Goal: Information Seeking & Learning: Learn about a topic

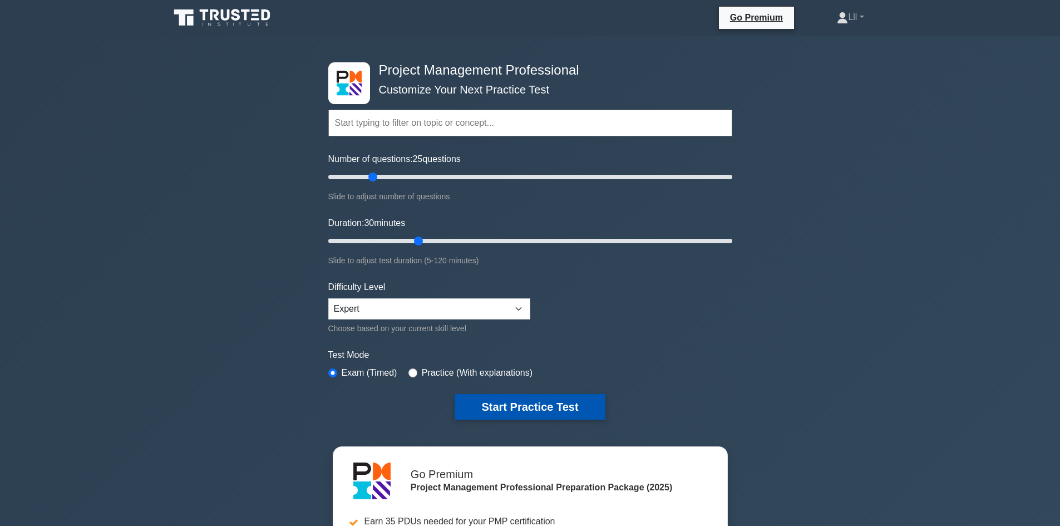
click at [483, 405] on button "Start Practice Test" at bounding box center [530, 407] width 150 height 26
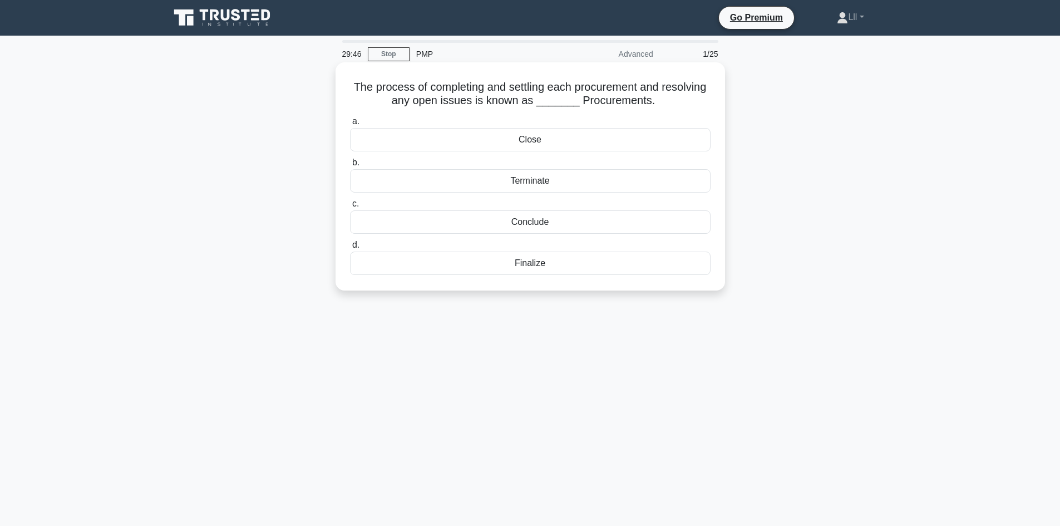
click at [577, 138] on div "Close" at bounding box center [530, 139] width 361 height 23
click at [350, 125] on input "a. Close" at bounding box center [350, 121] width 0 height 7
click at [545, 219] on div "Payback period" at bounding box center [530, 221] width 361 height 23
click at [350, 208] on input "c. Payback period" at bounding box center [350, 203] width 0 height 7
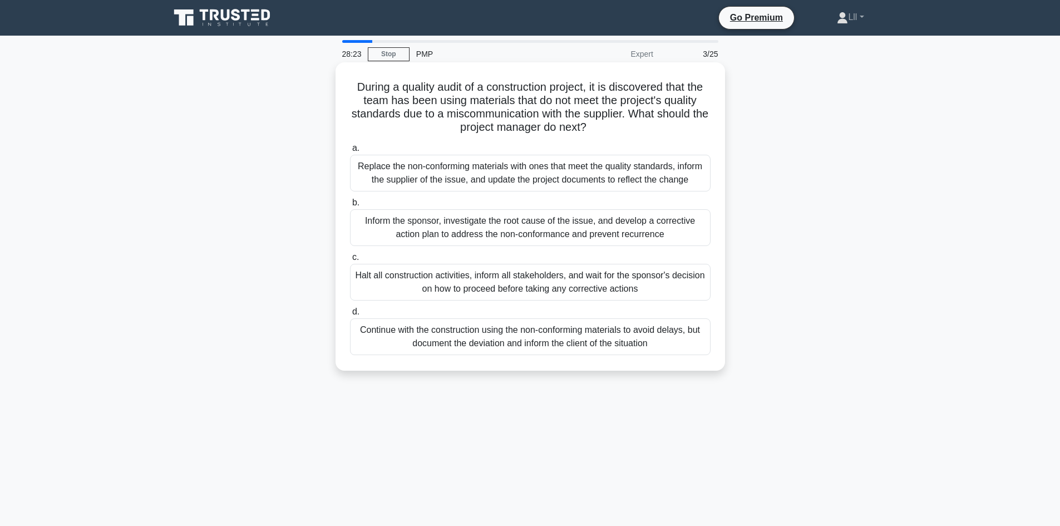
click at [522, 229] on div "Inform the sponsor, investigate the root cause of the issue, and develop a corr…" at bounding box center [530, 227] width 361 height 37
click at [350, 207] on input "b. Inform the sponsor, investigate the root cause of the issue, and develop a c…" at bounding box center [350, 202] width 0 height 7
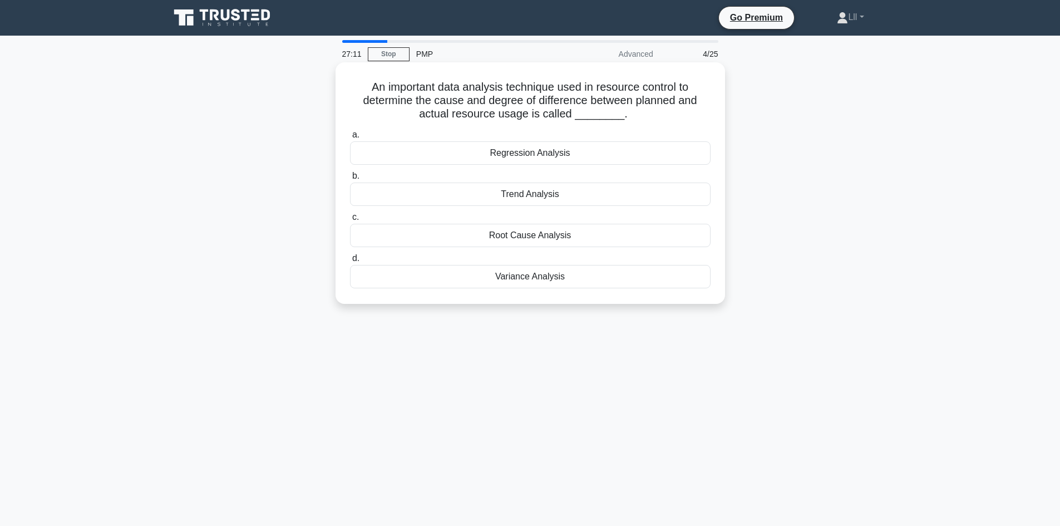
click at [552, 287] on div "Variance Analysis" at bounding box center [530, 276] width 361 height 23
click at [350, 262] on input "d. Variance Analysis" at bounding box center [350, 258] width 0 height 7
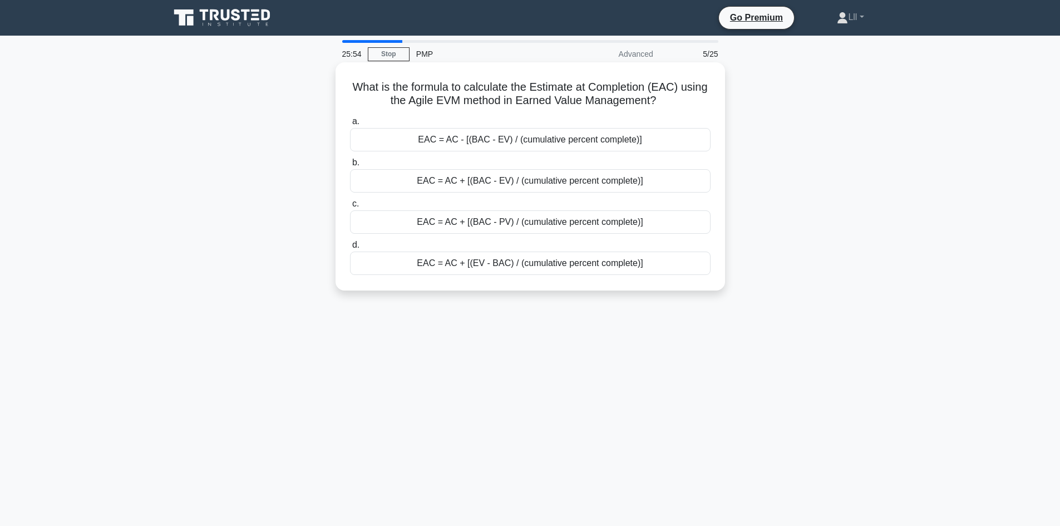
click at [523, 180] on div "EAC = AC + [(BAC - EV) / (cumulative percent complete)]" at bounding box center [530, 180] width 361 height 23
click at [350, 166] on input "b. EAC = AC + [(BAC - EV) / (cumulative percent complete)]" at bounding box center [350, 162] width 0 height 7
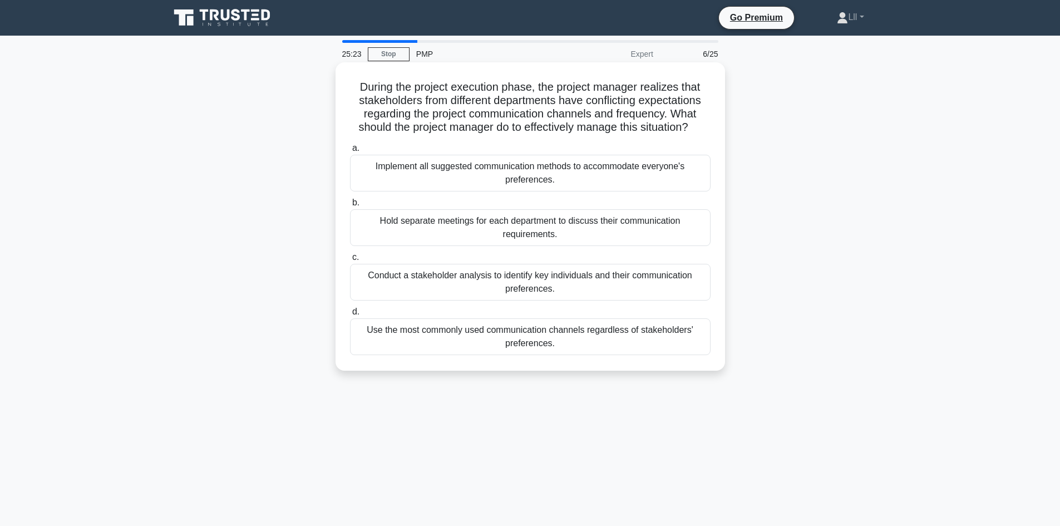
click at [516, 289] on div "Conduct a stakeholder analysis to identify key individuals and their communicat…" at bounding box center [530, 282] width 361 height 37
click at [350, 261] on input "c. Conduct a stakeholder analysis to identify key individuals and their communi…" at bounding box center [350, 257] width 0 height 7
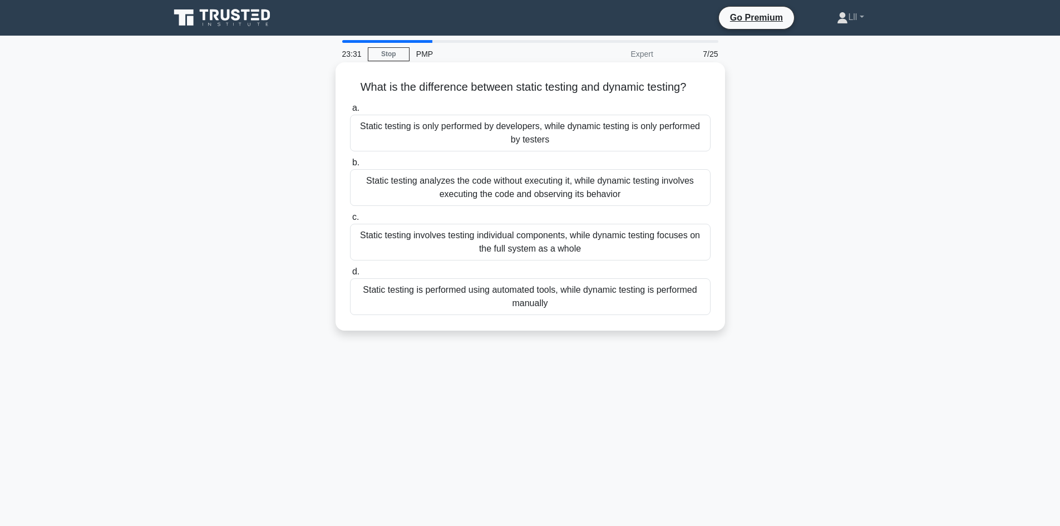
click at [579, 188] on div "Static testing analyzes the code without executing it, while dynamic testing in…" at bounding box center [530, 187] width 361 height 37
click at [350, 166] on input "b. Static testing analyzes the code without executing it, while dynamic testing…" at bounding box center [350, 162] width 0 height 7
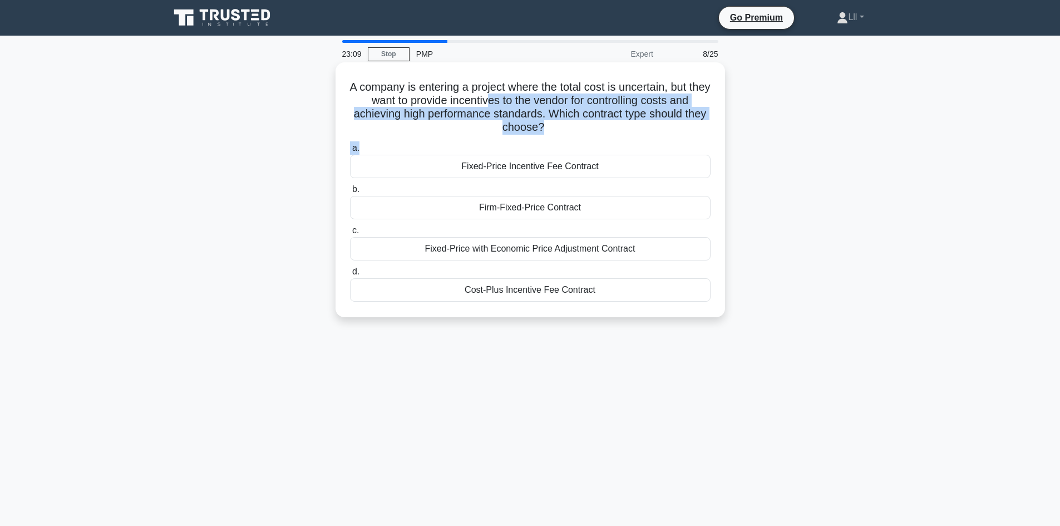
drag, startPoint x: 498, startPoint y: 102, endPoint x: 564, endPoint y: 137, distance: 74.9
click at [564, 137] on div "A company is entering a project where the total cost is uncertain, but they wan…" at bounding box center [530, 190] width 381 height 246
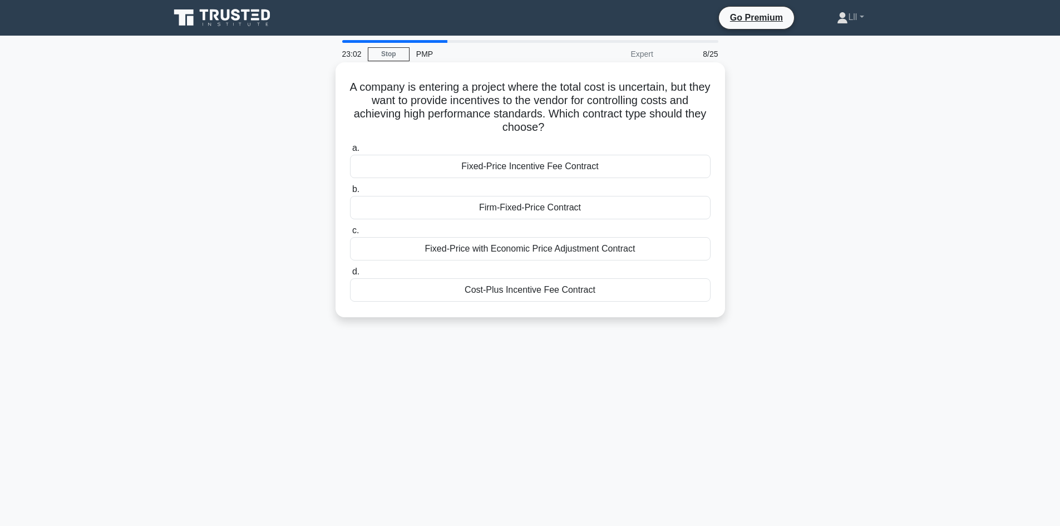
click at [562, 105] on h5 "A company is entering a project where the total cost is uncertain, but they wan…" at bounding box center [530, 107] width 363 height 55
click at [539, 288] on div "Cost-Plus Incentive Fee Contract" at bounding box center [530, 289] width 361 height 23
click at [350, 276] on input "d. Cost-Plus Incentive Fee Contract" at bounding box center [350, 271] width 0 height 7
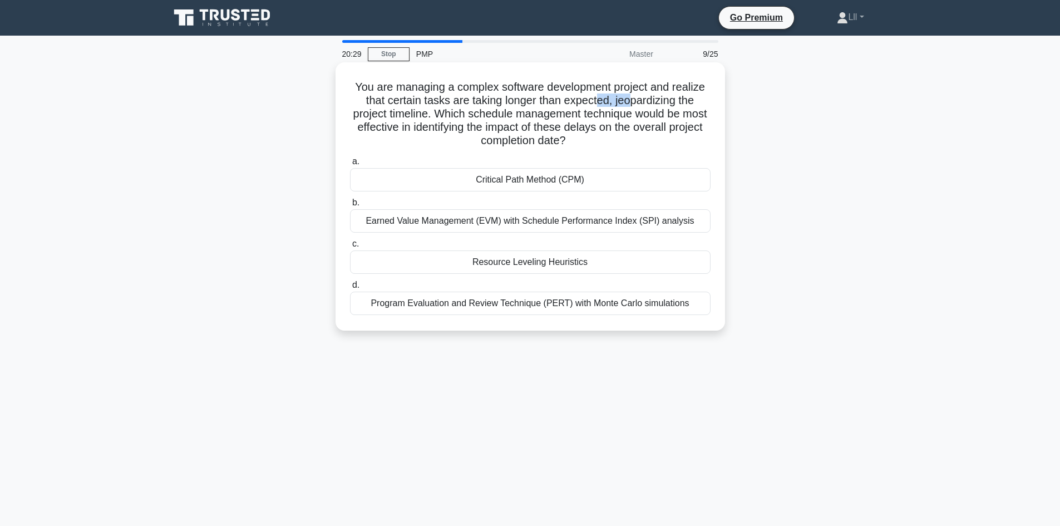
drag, startPoint x: 630, startPoint y: 99, endPoint x: 598, endPoint y: 102, distance: 32.0
click at [598, 102] on h5 "You are managing a complex software development project and realize that certai…" at bounding box center [530, 114] width 363 height 68
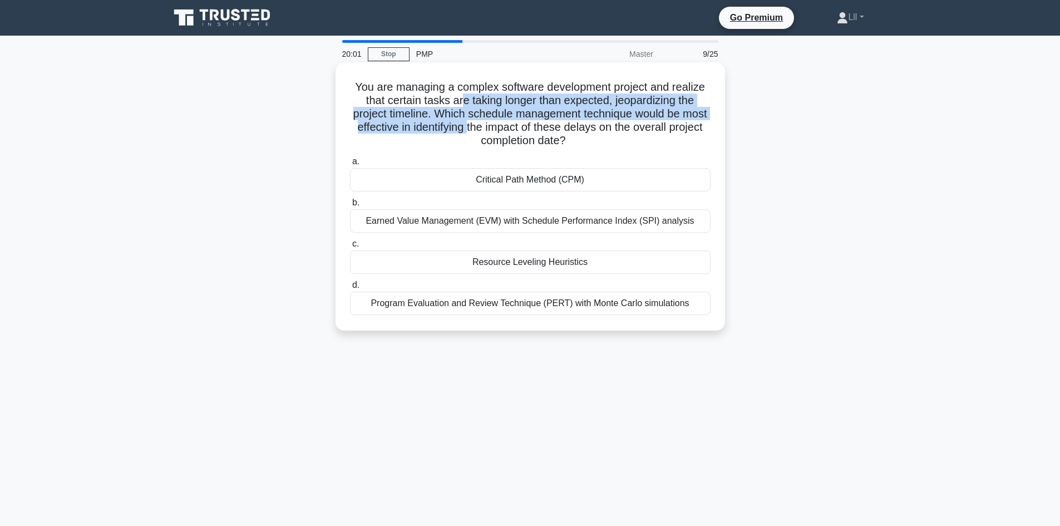
drag, startPoint x: 459, startPoint y: 99, endPoint x: 502, endPoint y: 133, distance: 54.7
click at [502, 133] on h5 "You are managing a complex software development project and realize that certai…" at bounding box center [530, 114] width 363 height 68
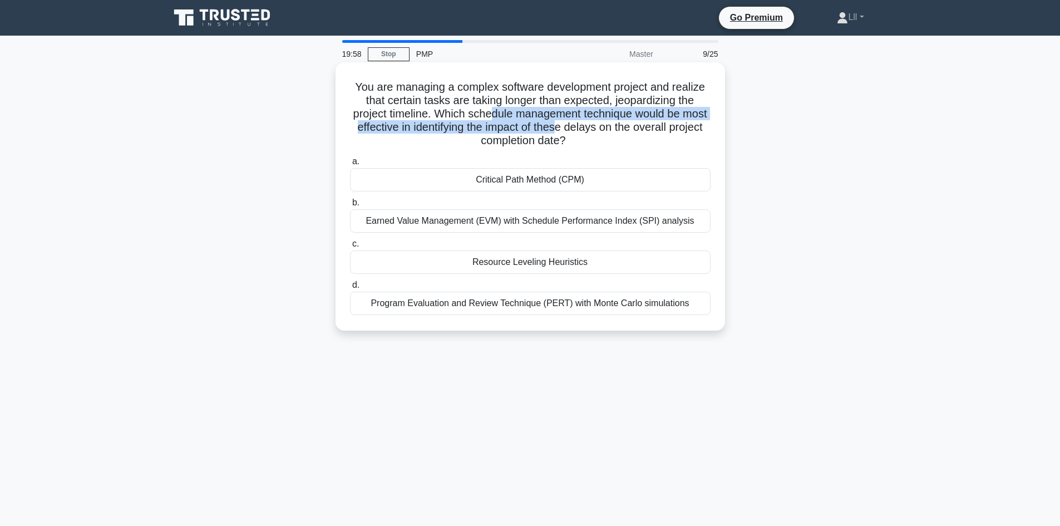
drag, startPoint x: 502, startPoint y: 119, endPoint x: 592, endPoint y: 126, distance: 89.9
click at [592, 126] on h5 "You are managing a complex software development project and realize that certai…" at bounding box center [530, 114] width 363 height 68
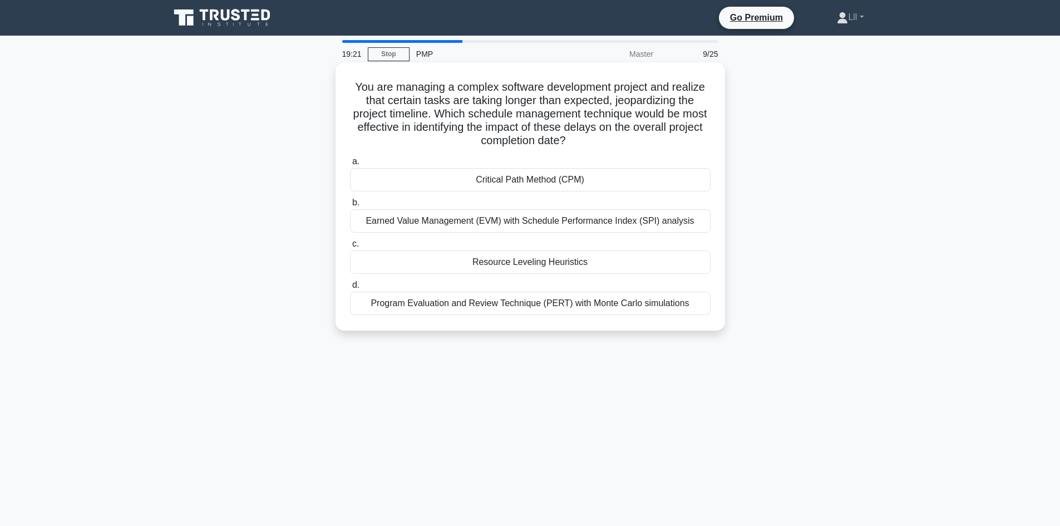
click at [576, 180] on div "Critical Path Method (CPM)" at bounding box center [530, 179] width 361 height 23
click at [350, 165] on input "a. Critical Path Method (CPM)" at bounding box center [350, 161] width 0 height 7
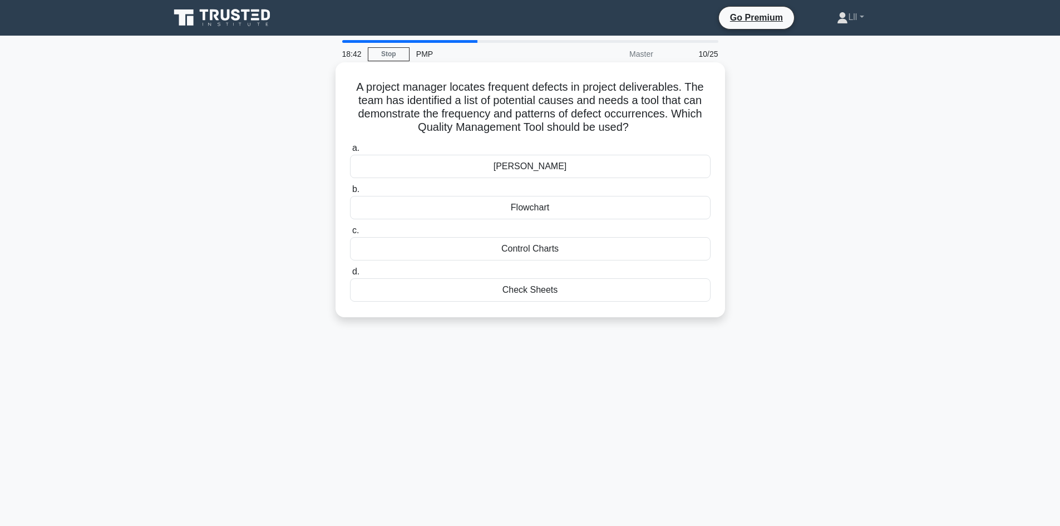
click at [562, 100] on h5 "A project manager locates frequent defects in project deliverables. The team ha…" at bounding box center [530, 107] width 363 height 55
click at [556, 297] on div "Check Sheets" at bounding box center [530, 289] width 361 height 23
click at [350, 276] on input "d. Check Sheets" at bounding box center [350, 271] width 0 height 7
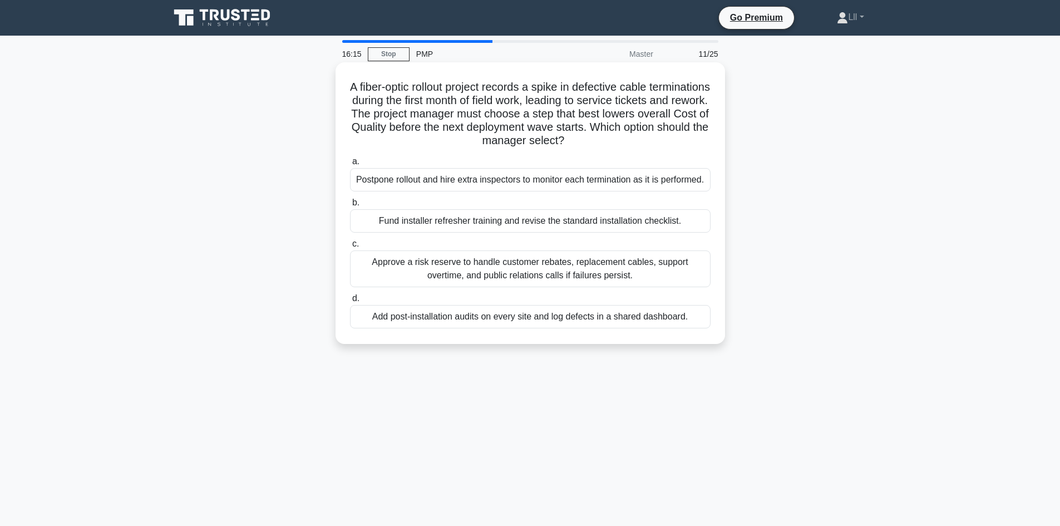
click at [562, 227] on div "Fund installer refresher training and revise the standard installation checklis…" at bounding box center [530, 220] width 361 height 23
click at [350, 207] on input "b. Fund installer refresher training and revise the standard installation check…" at bounding box center [350, 202] width 0 height 7
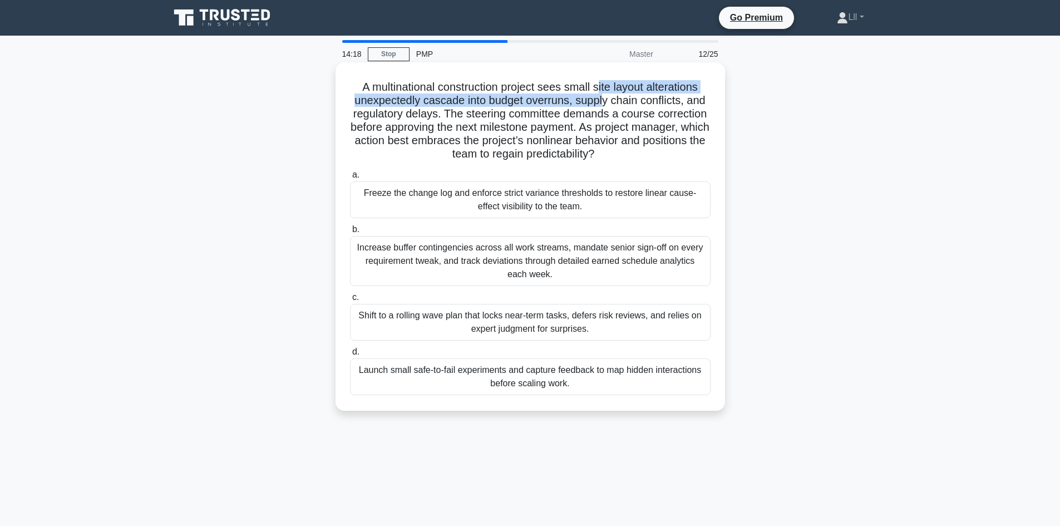
drag, startPoint x: 600, startPoint y: 91, endPoint x: 603, endPoint y: 103, distance: 12.2
click at [603, 103] on h5 "A multinational construction project sees small site layout alterations unexpec…" at bounding box center [530, 120] width 363 height 81
drag, startPoint x: 569, startPoint y: 101, endPoint x: 561, endPoint y: 93, distance: 11.8
click at [561, 93] on h5 "A multinational construction project sees small site layout alterations unexpec…" at bounding box center [530, 120] width 363 height 81
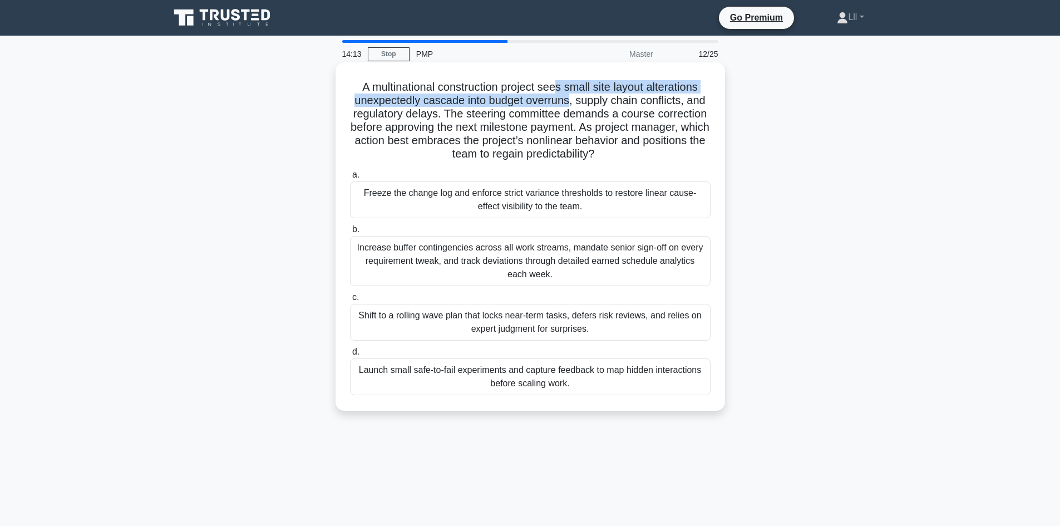
click at [561, 93] on h5 "A multinational construction project sees small site layout alterations unexpec…" at bounding box center [530, 120] width 363 height 81
click at [572, 102] on h5 "A multinational construction project sees small site layout alterations unexpec…" at bounding box center [530, 120] width 363 height 81
drag, startPoint x: 572, startPoint y: 102, endPoint x: 534, endPoint y: 85, distance: 41.1
click at [534, 85] on h5 "A multinational construction project sees small site layout alterations unexpec…" at bounding box center [530, 120] width 363 height 81
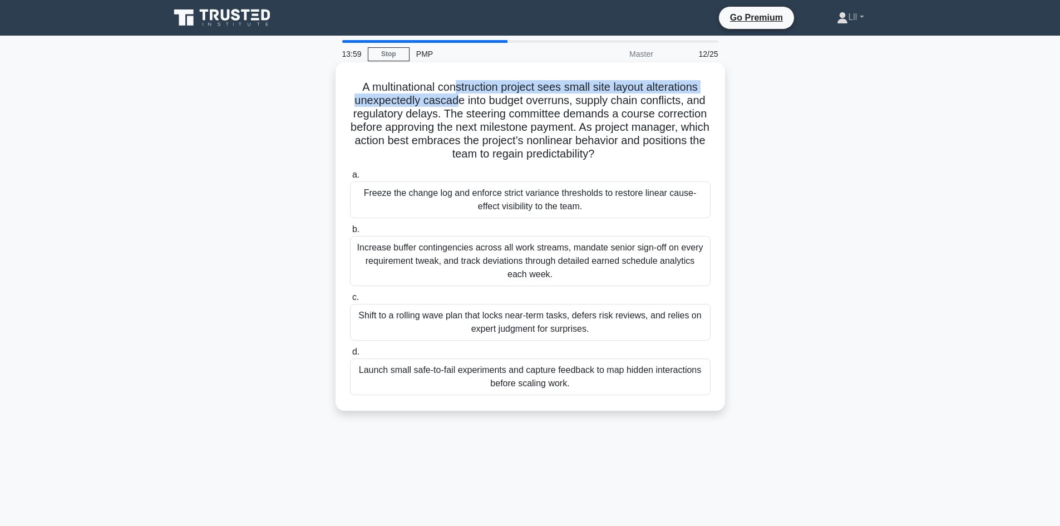
drag, startPoint x: 454, startPoint y: 88, endPoint x: 457, endPoint y: 96, distance: 9.0
click at [457, 96] on h5 "A multinational construction project sees small site layout alterations unexpec…" at bounding box center [530, 120] width 363 height 81
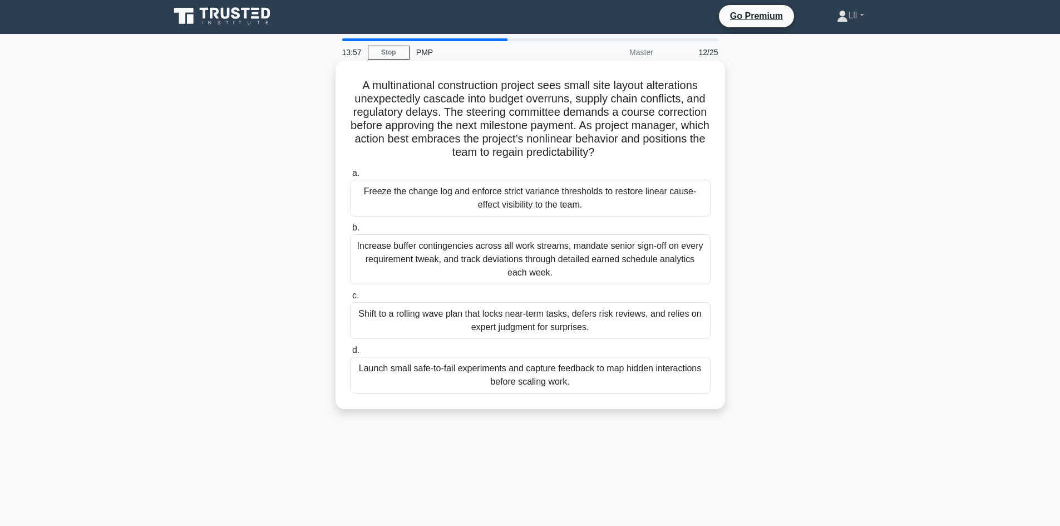
scroll to position [2, 0]
drag, startPoint x: 438, startPoint y: 87, endPoint x: 465, endPoint y: 94, distance: 27.7
click at [465, 94] on h5 "A multinational construction project sees small site layout alterations unexpec…" at bounding box center [530, 118] width 363 height 81
drag, startPoint x: 573, startPoint y: 99, endPoint x: 442, endPoint y: 117, distance: 132.0
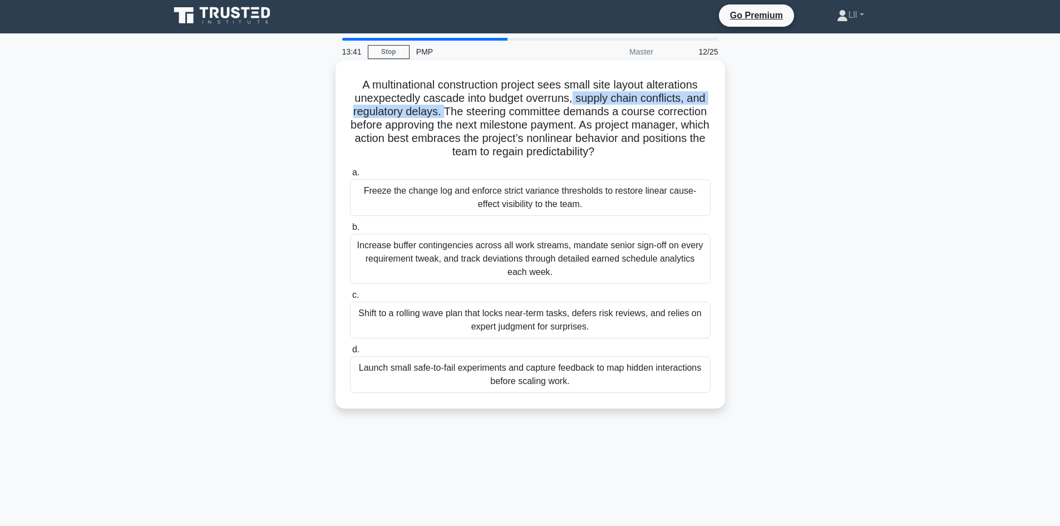
click at [442, 117] on h5 "A multinational construction project sees small site layout alterations unexpec…" at bounding box center [530, 118] width 363 height 81
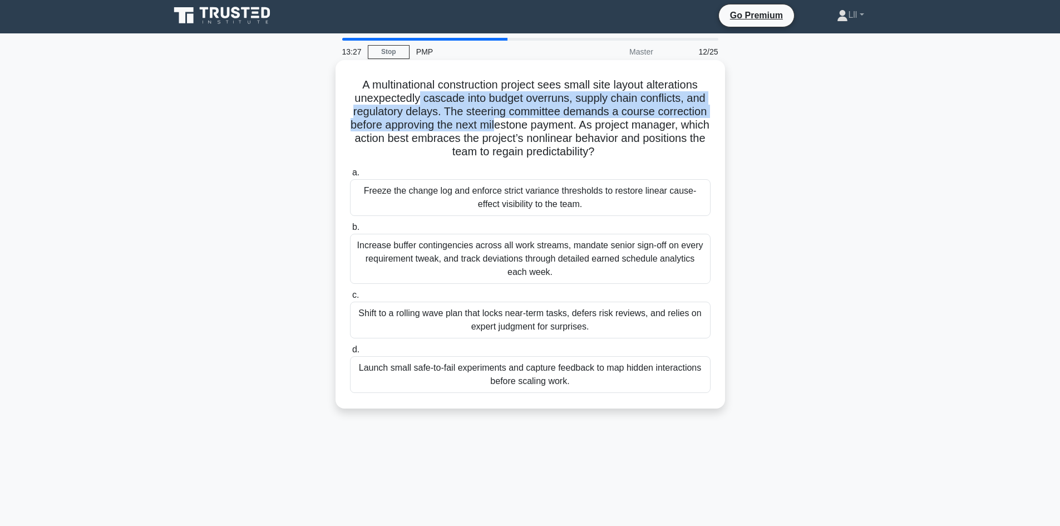
drag, startPoint x: 419, startPoint y: 98, endPoint x: 518, endPoint y: 129, distance: 104.2
click at [518, 129] on h5 "A multinational construction project sees small site layout alterations unexpec…" at bounding box center [530, 118] width 363 height 81
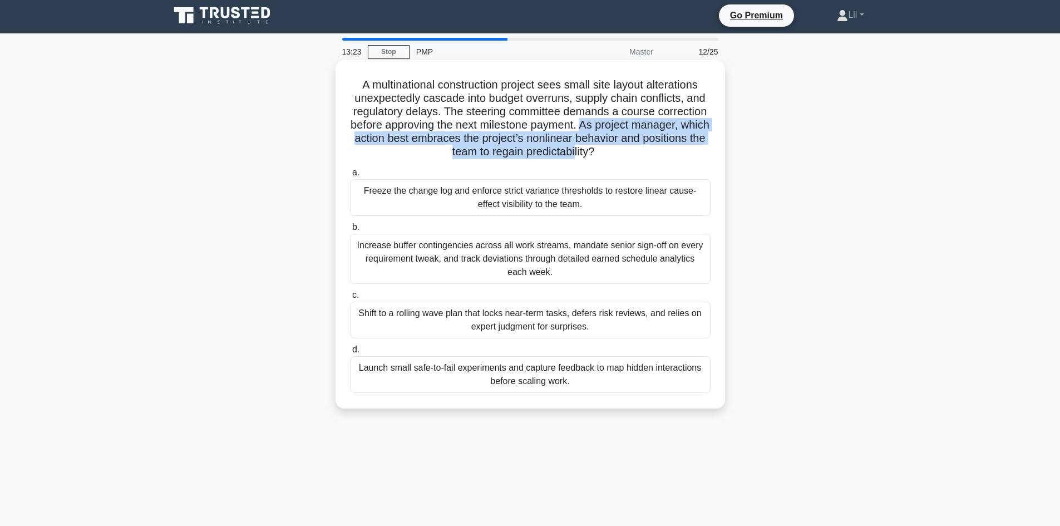
drag, startPoint x: 599, startPoint y: 122, endPoint x: 610, endPoint y: 153, distance: 31.7
click at [610, 153] on h5 "A multinational construction project sees small site layout alterations unexpec…" at bounding box center [530, 118] width 363 height 81
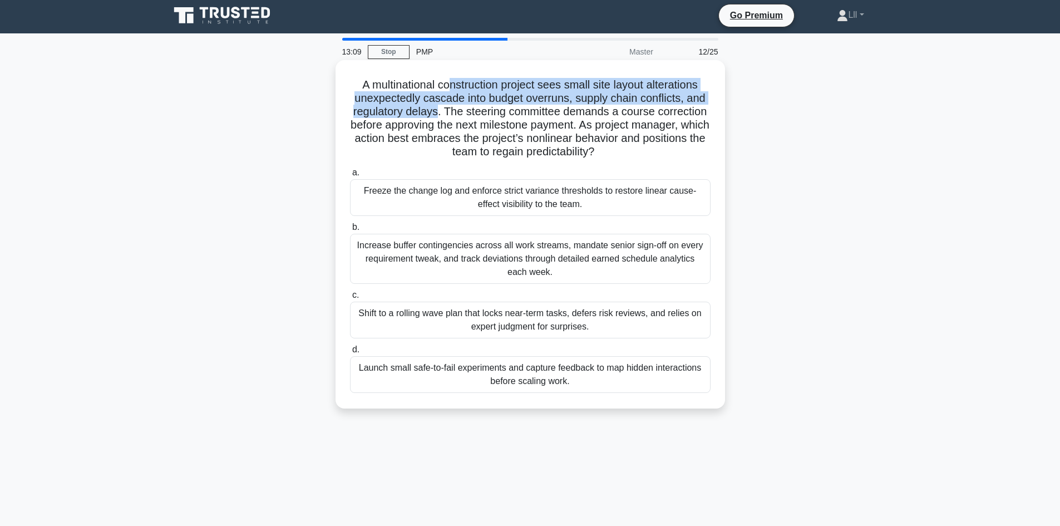
drag, startPoint x: 438, startPoint y: 112, endPoint x: 450, endPoint y: 92, distance: 24.0
click at [450, 92] on h5 "A multinational construction project sees small site layout alterations unexpec…" at bounding box center [530, 118] width 363 height 81
drag, startPoint x: 577, startPoint y: 90, endPoint x: 577, endPoint y: 100, distance: 10.0
click at [577, 100] on h5 "A multinational construction project sees small site layout alterations unexpec…" at bounding box center [530, 118] width 363 height 81
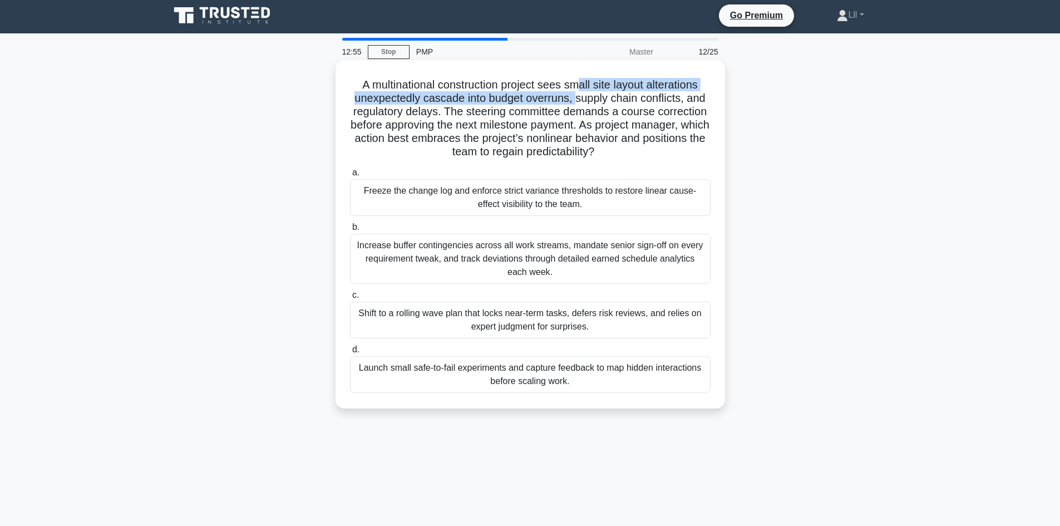
click at [577, 100] on h5 "A multinational construction project sees small site layout alterations unexpec…" at bounding box center [530, 118] width 363 height 81
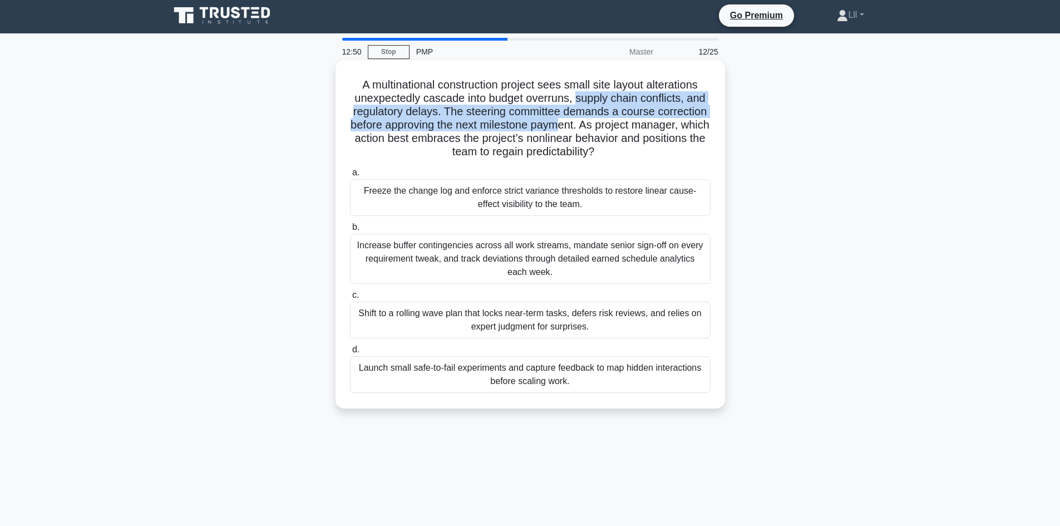
drag, startPoint x: 577, startPoint y: 100, endPoint x: 574, endPoint y: 119, distance: 19.1
click at [574, 119] on h5 "A multinational construction project sees small site layout alterations unexpec…" at bounding box center [530, 118] width 363 height 81
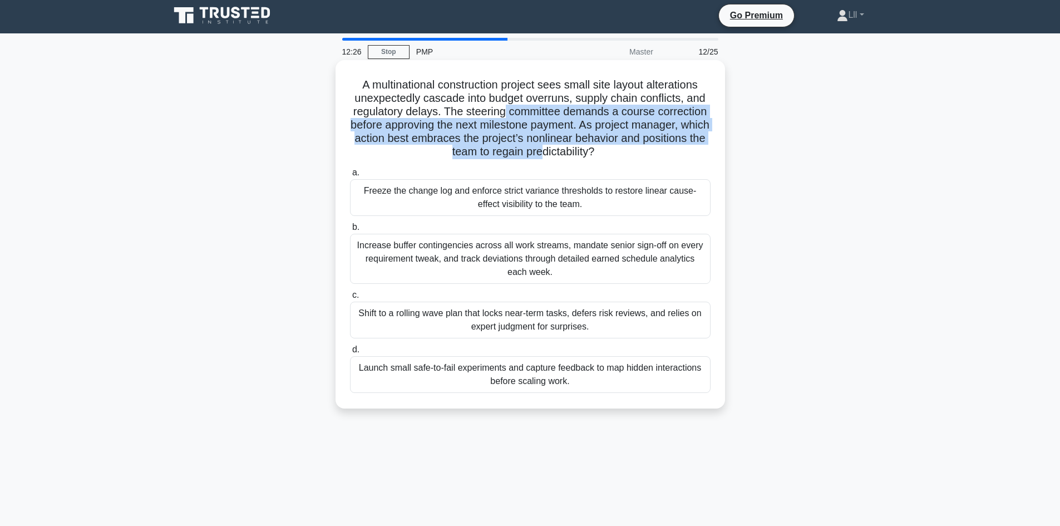
drag, startPoint x: 503, startPoint y: 112, endPoint x: 574, endPoint y: 148, distance: 79.4
click at [574, 148] on h5 "A multinational construction project sees small site layout alterations unexpec…" at bounding box center [530, 118] width 363 height 81
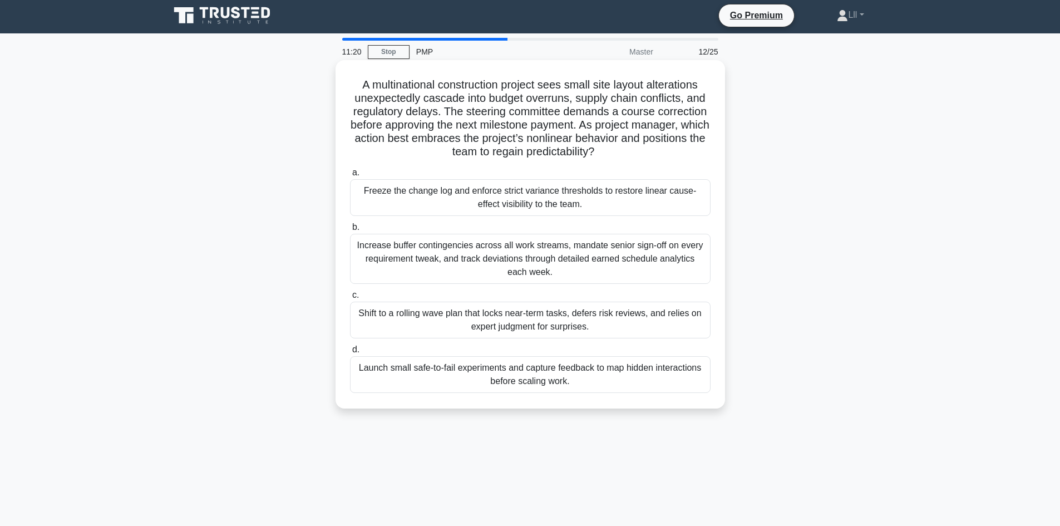
click at [544, 376] on div "Launch small safe-to-fail experiments and capture feedback to map hidden intera…" at bounding box center [530, 374] width 361 height 37
click at [350, 353] on input "d. Launch small safe-to-fail experiments and capture feedback to map hidden int…" at bounding box center [350, 349] width 0 height 7
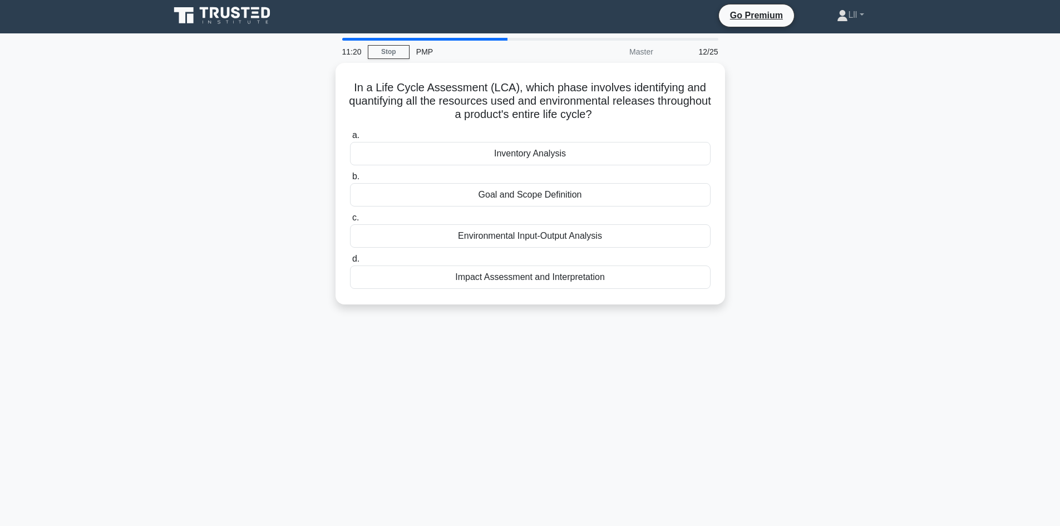
scroll to position [0, 0]
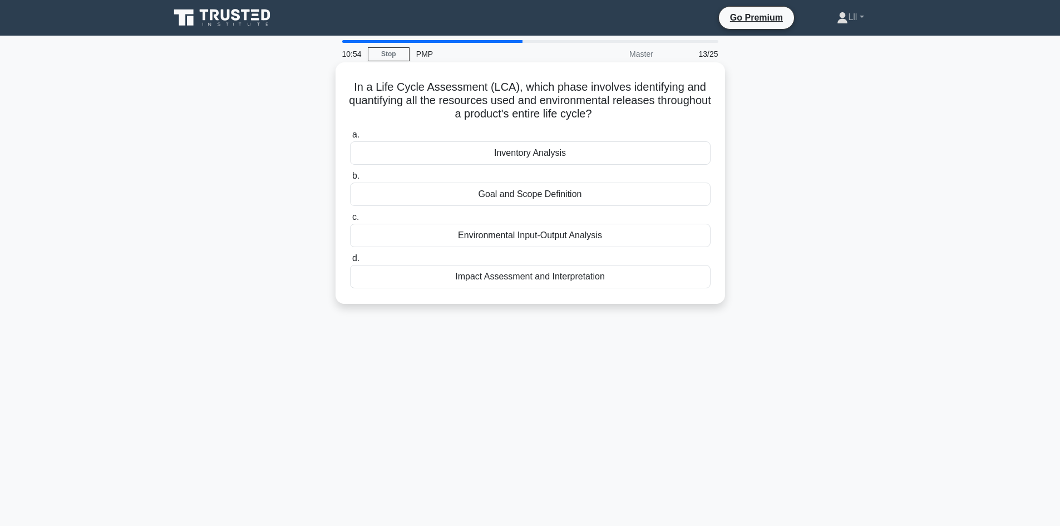
click at [568, 154] on div "Inventory Analysis" at bounding box center [530, 152] width 361 height 23
click at [350, 139] on input "a. Inventory Analysis" at bounding box center [350, 134] width 0 height 7
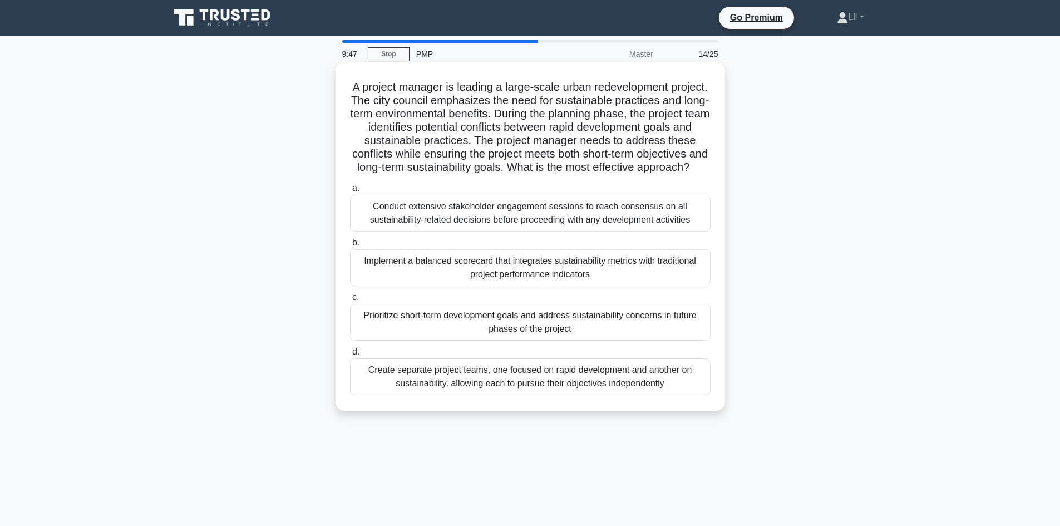
click at [587, 285] on div "Implement a balanced scorecard that integrates sustainability metrics with trad…" at bounding box center [530, 267] width 361 height 37
click at [350, 247] on input "b. Implement a balanced scorecard that integrates sustainability metrics with t…" at bounding box center [350, 242] width 0 height 7
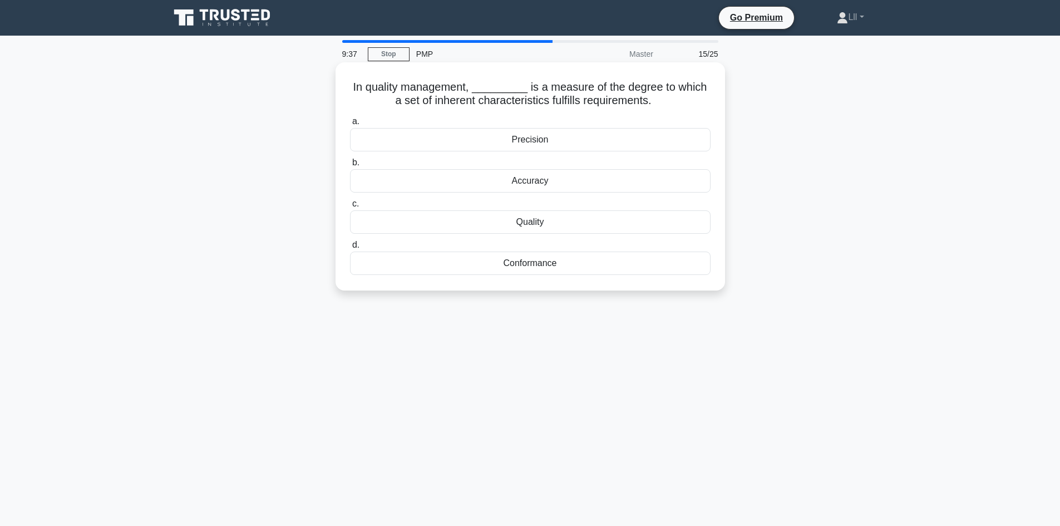
click at [589, 221] on div "Quality" at bounding box center [530, 221] width 361 height 23
click at [350, 208] on input "c. Quality" at bounding box center [350, 203] width 0 height 7
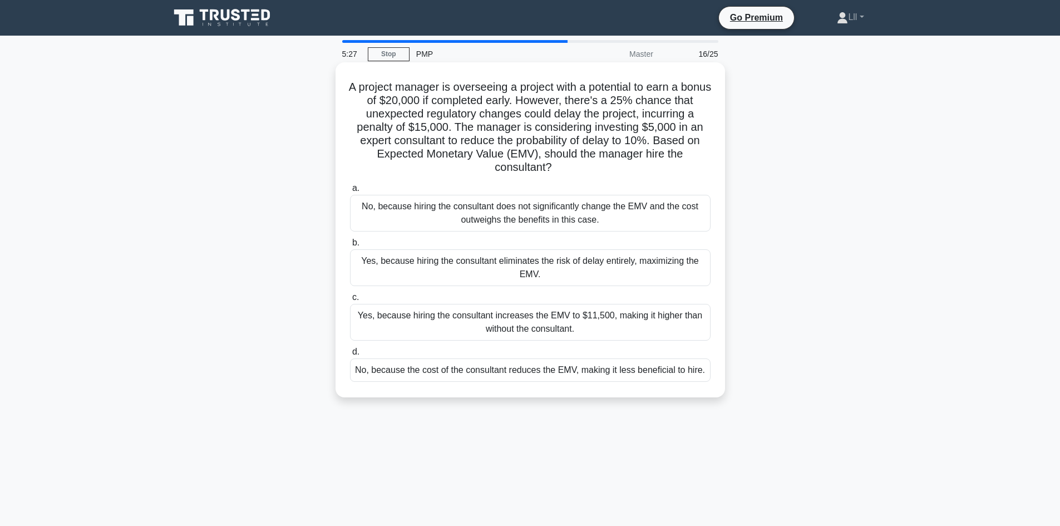
click at [670, 311] on div "Yes, because hiring the consultant increases the EMV to $11,500, making it high…" at bounding box center [530, 322] width 361 height 37
click at [350, 301] on input "c. Yes, because hiring the consultant increases the EMV to $11,500, making it h…" at bounding box center [350, 297] width 0 height 7
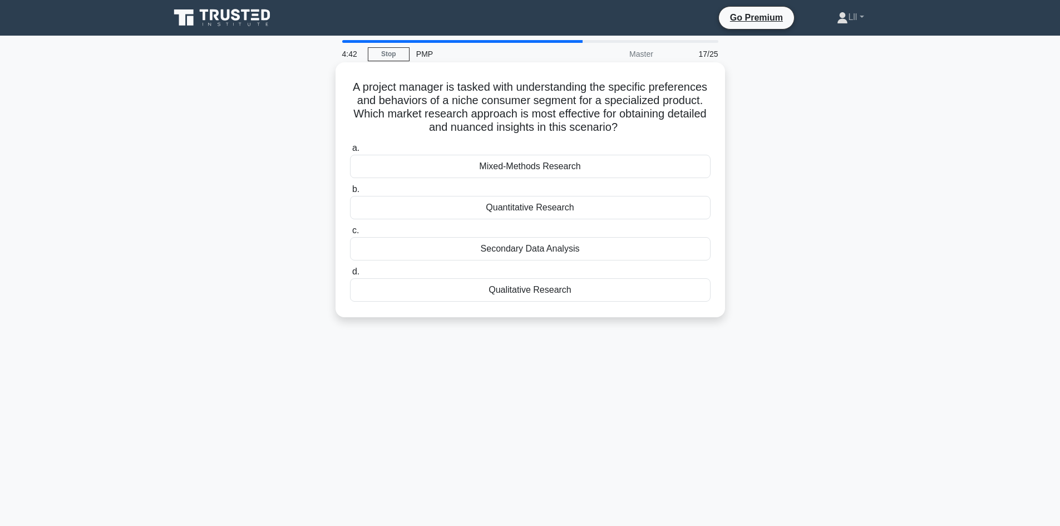
click at [549, 167] on div "Mixed-Methods Research" at bounding box center [530, 166] width 361 height 23
click at [350, 152] on input "a. Mixed-Methods Research" at bounding box center [350, 148] width 0 height 7
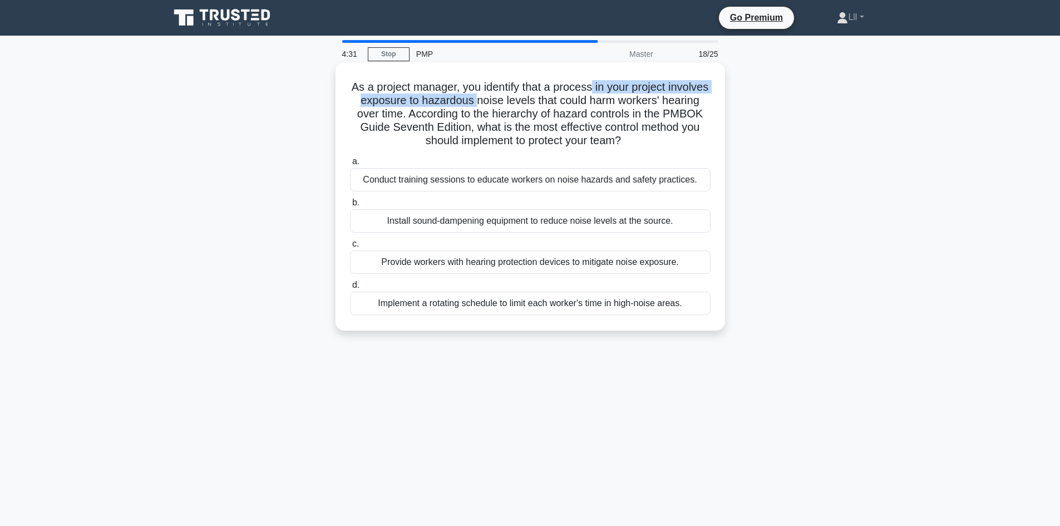
drag, startPoint x: 613, startPoint y: 87, endPoint x: 520, endPoint y: 101, distance: 94.5
click at [520, 101] on h5 "As a project manager, you identify that a process in your project involves expo…" at bounding box center [530, 114] width 363 height 68
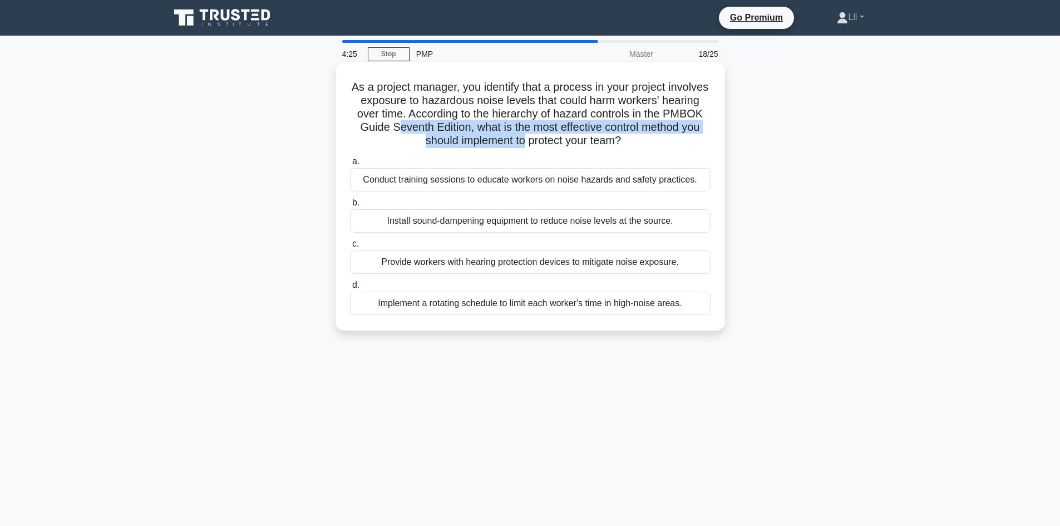
drag, startPoint x: 449, startPoint y: 121, endPoint x: 555, endPoint y: 139, distance: 107.7
click at [555, 139] on h5 "As a project manager, you identify that a process in your project involves expo…" at bounding box center [530, 114] width 363 height 68
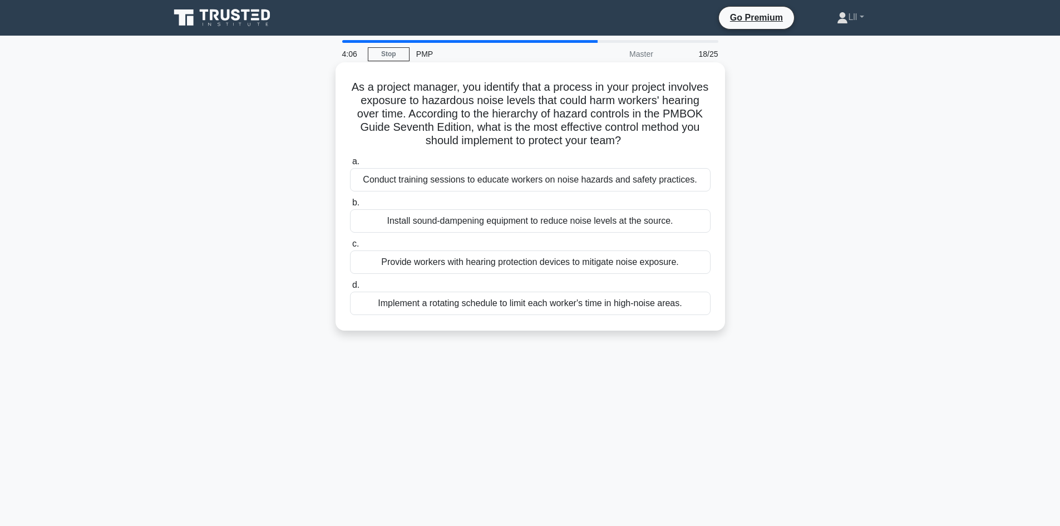
click at [495, 223] on div "Install sound-dampening equipment to reduce noise levels at the source." at bounding box center [530, 220] width 361 height 23
click at [350, 207] on input "b. Install sound-dampening equipment to reduce noise levels at the source." at bounding box center [350, 202] width 0 height 7
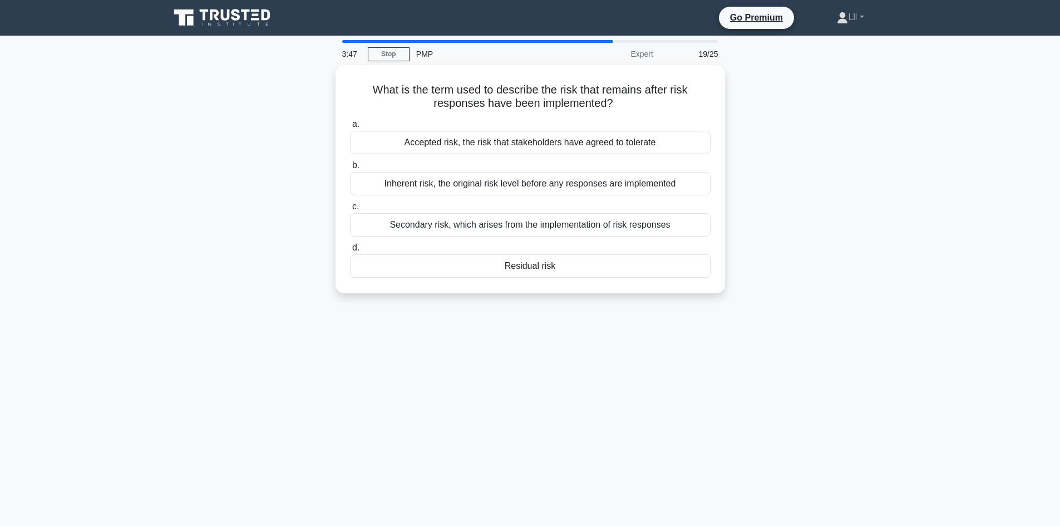
click at [495, 223] on div "Secondary risk, which arises from the implementation of risk responses" at bounding box center [530, 224] width 361 height 23
click at [350, 210] on input "c. Secondary risk, which arises from the implementation of risk responses" at bounding box center [350, 206] width 0 height 7
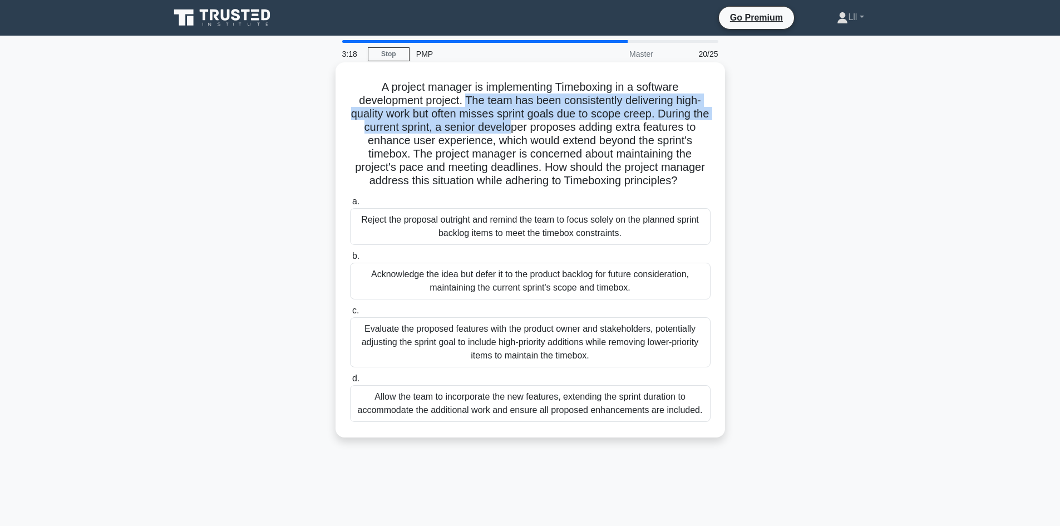
drag, startPoint x: 466, startPoint y: 100, endPoint x: 518, endPoint y: 127, distance: 58.8
click at [518, 127] on h5 "A project manager is implementing Timeboxing in a software development project.…" at bounding box center [530, 134] width 363 height 108
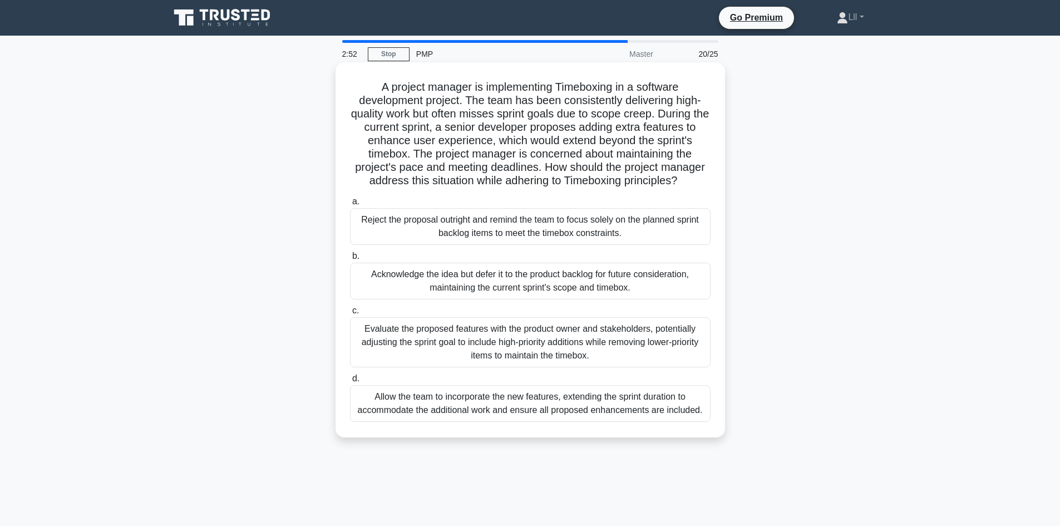
click at [467, 107] on h5 "A project manager is implementing Timeboxing in a software development project.…" at bounding box center [530, 134] width 363 height 108
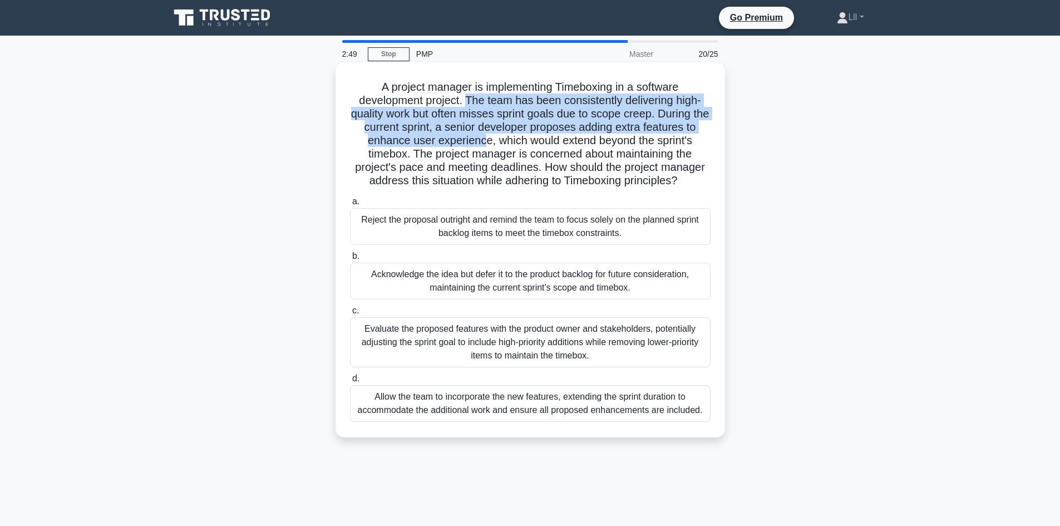
drag, startPoint x: 467, startPoint y: 107, endPoint x: 483, endPoint y: 135, distance: 32.2
click at [483, 135] on h5 "A project manager is implementing Timeboxing in a software development project.…" at bounding box center [530, 134] width 363 height 108
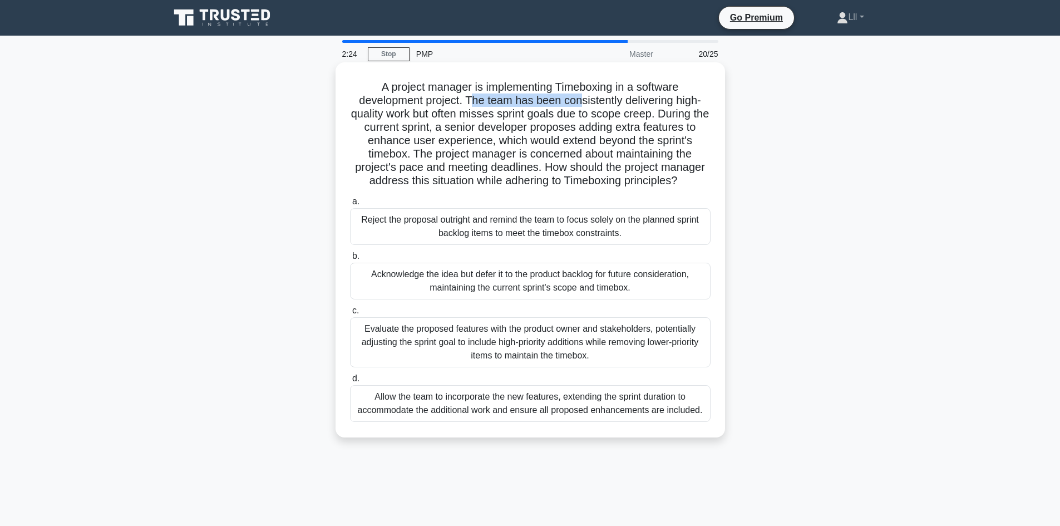
drag, startPoint x: 468, startPoint y: 100, endPoint x: 582, endPoint y: 102, distance: 113.6
click at [582, 102] on h5 "A project manager is implementing Timeboxing in a software development project.…" at bounding box center [530, 134] width 363 height 108
drag, startPoint x: 461, startPoint y: 105, endPoint x: 586, endPoint y: 107, distance: 124.7
click at [586, 107] on h5 "A project manager is implementing Timeboxing in a software development project.…" at bounding box center [530, 134] width 363 height 108
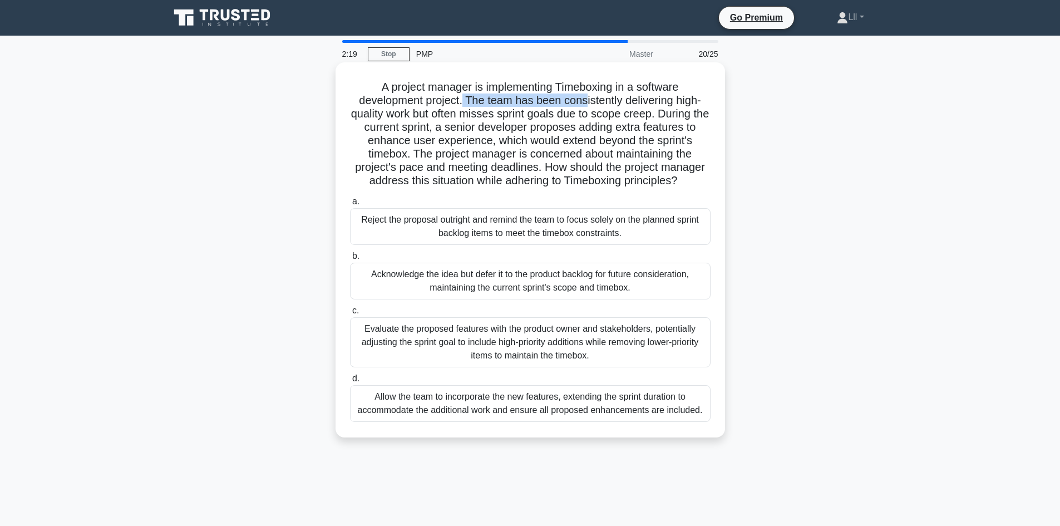
click at [586, 107] on h5 "A project manager is implementing Timeboxing in a software development project.…" at bounding box center [530, 134] width 363 height 108
drag, startPoint x: 465, startPoint y: 99, endPoint x: 623, endPoint y: 103, distance: 158.1
click at [623, 103] on h5 "A project manager is implementing Timeboxing in a software development project.…" at bounding box center [530, 134] width 363 height 108
drag, startPoint x: 458, startPoint y: 96, endPoint x: 592, endPoint y: 111, distance: 134.5
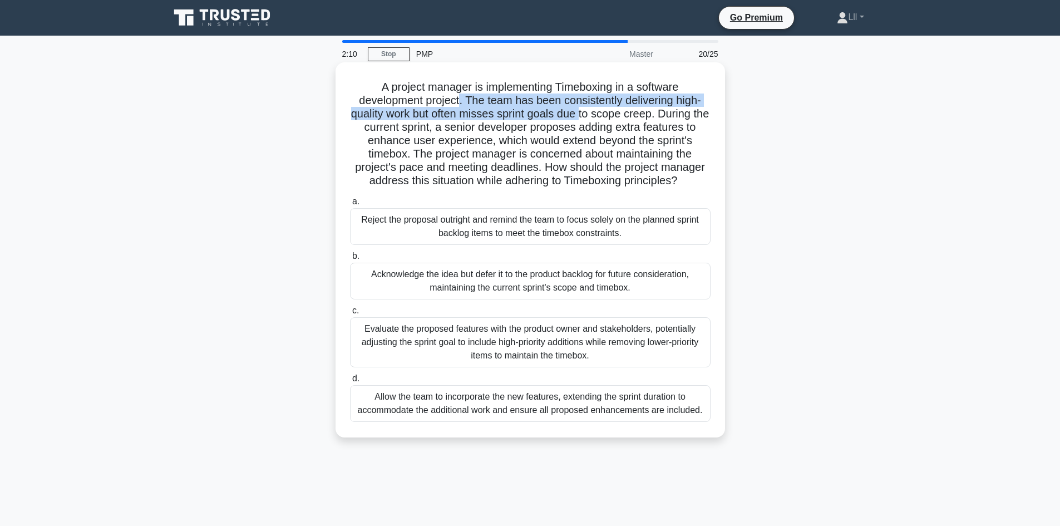
click at [592, 111] on h5 "A project manager is implementing Timeboxing in a software development project.…" at bounding box center [530, 134] width 363 height 108
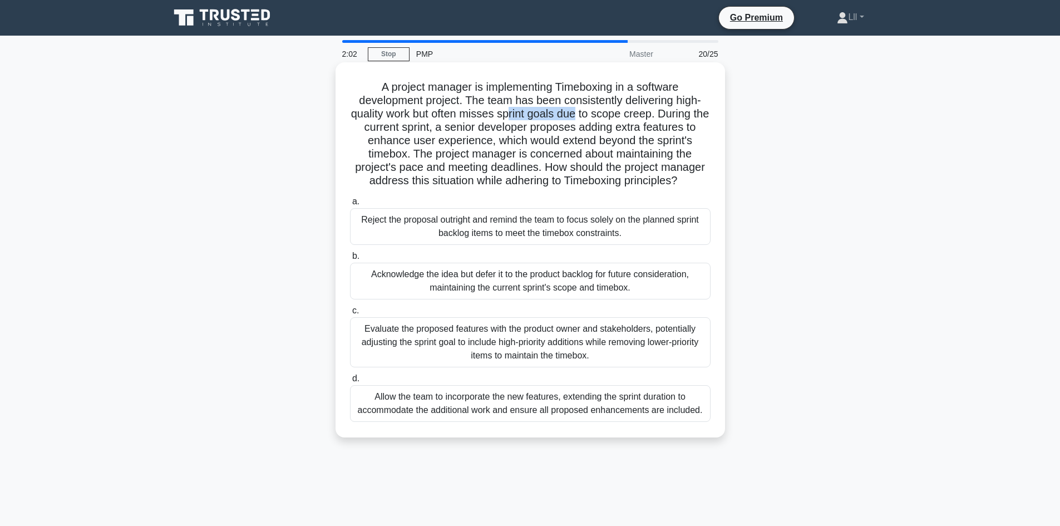
drag, startPoint x: 518, startPoint y: 109, endPoint x: 589, endPoint y: 114, distance: 71.4
click at [589, 114] on h5 "A project manager is implementing Timeboxing in a software development project.…" at bounding box center [530, 134] width 363 height 108
drag, startPoint x: 615, startPoint y: 107, endPoint x: 615, endPoint y: 112, distance: 5.6
click at [615, 112] on h5 "A project manager is implementing Timeboxing in a software development project.…" at bounding box center [530, 134] width 363 height 108
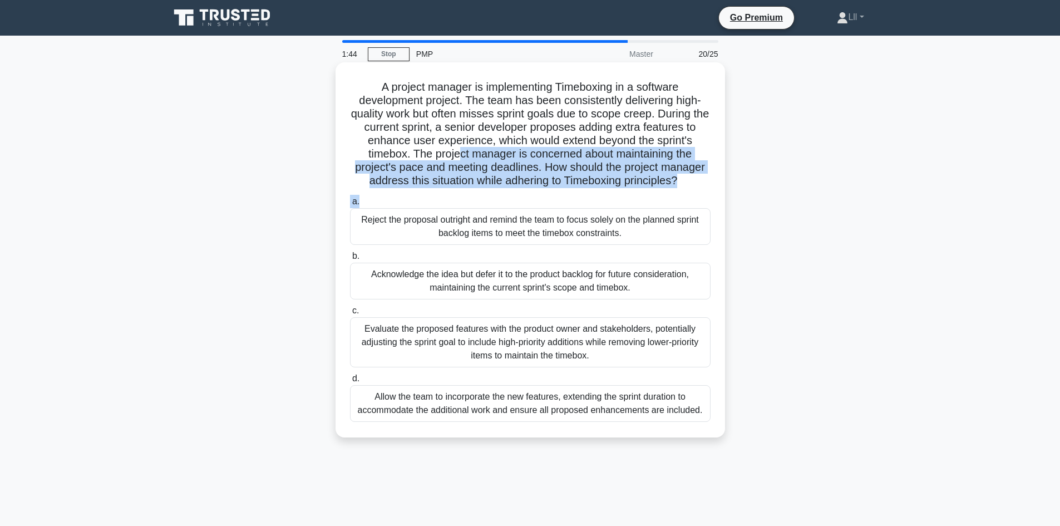
drag, startPoint x: 460, startPoint y: 159, endPoint x: 594, endPoint y: 195, distance: 139.3
click at [594, 195] on div "A project manager is implementing Timeboxing in a software development project.…" at bounding box center [530, 250] width 381 height 366
click at [658, 173] on h5 "A project manager is implementing Timeboxing in a software development project.…" at bounding box center [530, 134] width 363 height 108
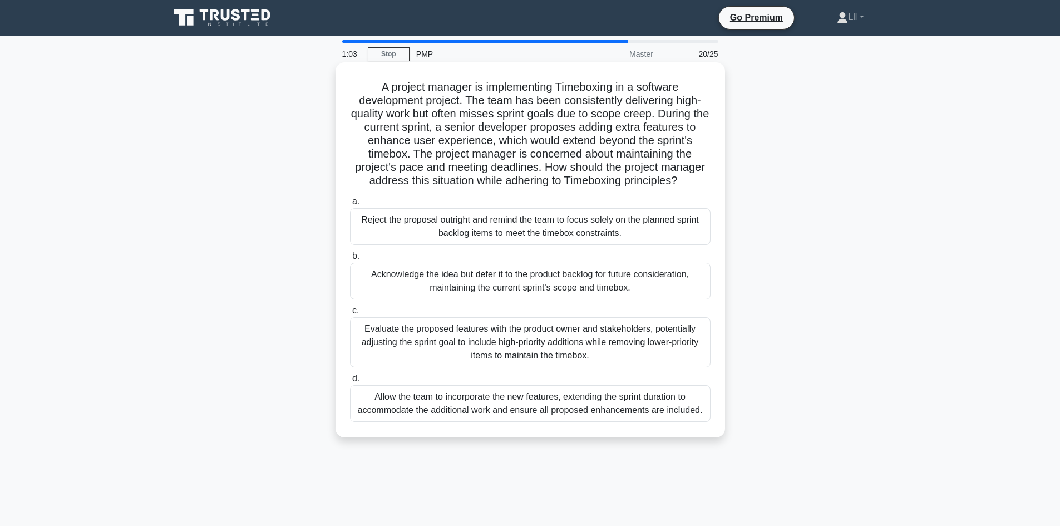
click at [536, 281] on div "Acknowledge the idea but defer it to the product backlog for future considerati…" at bounding box center [530, 281] width 361 height 37
click at [350, 260] on input "b. Acknowledge the idea but defer it to the product backlog for future consider…" at bounding box center [350, 256] width 0 height 7
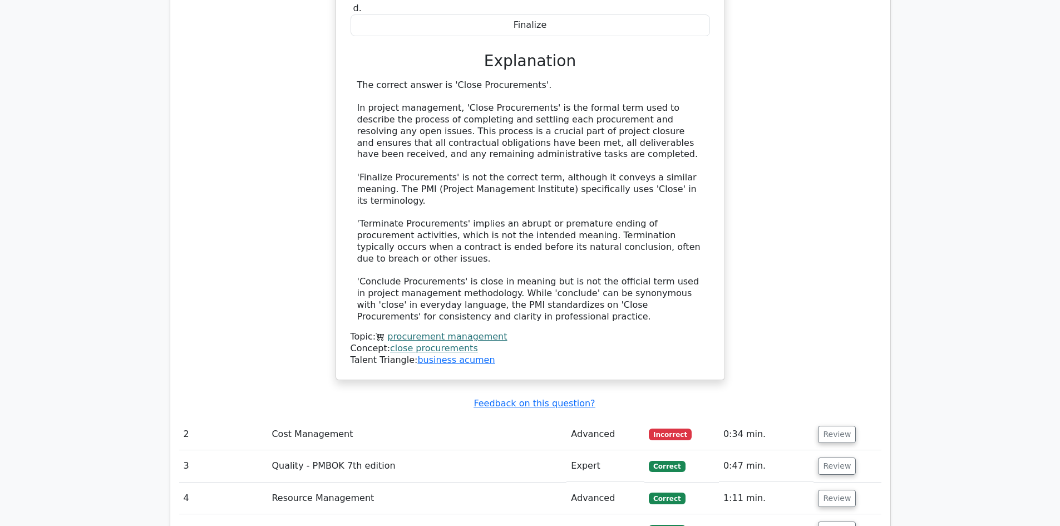
scroll to position [1496, 0]
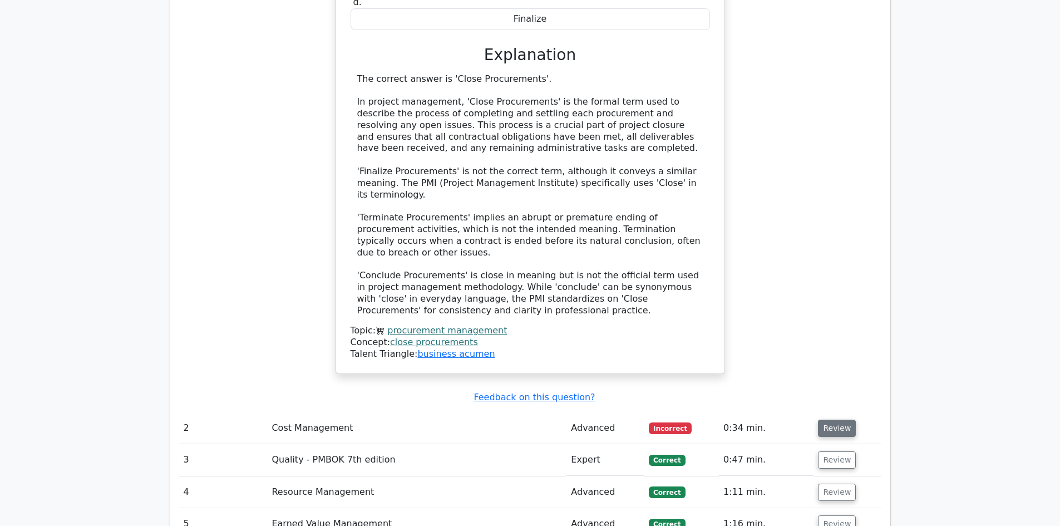
click at [830, 420] on button "Review" at bounding box center [837, 428] width 38 height 17
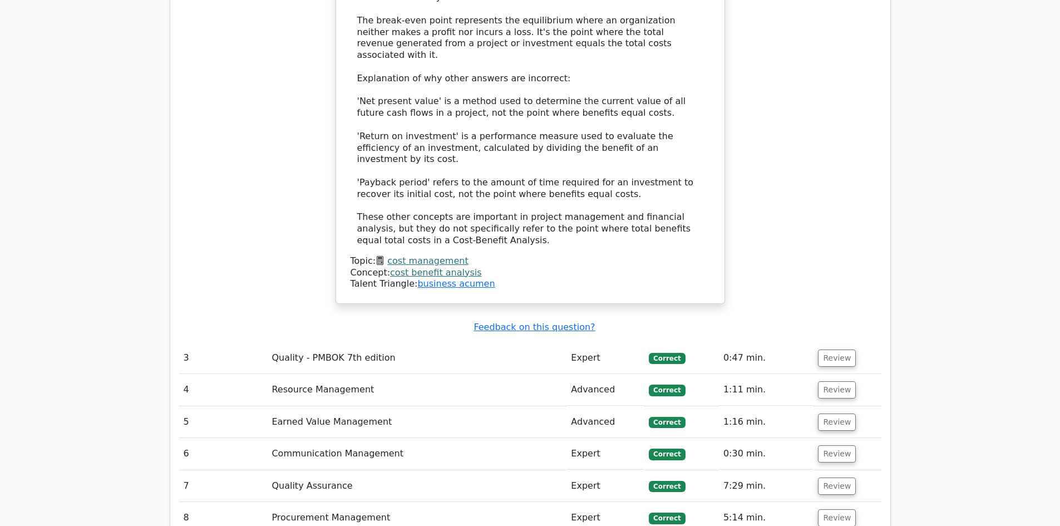
scroll to position [2230, 0]
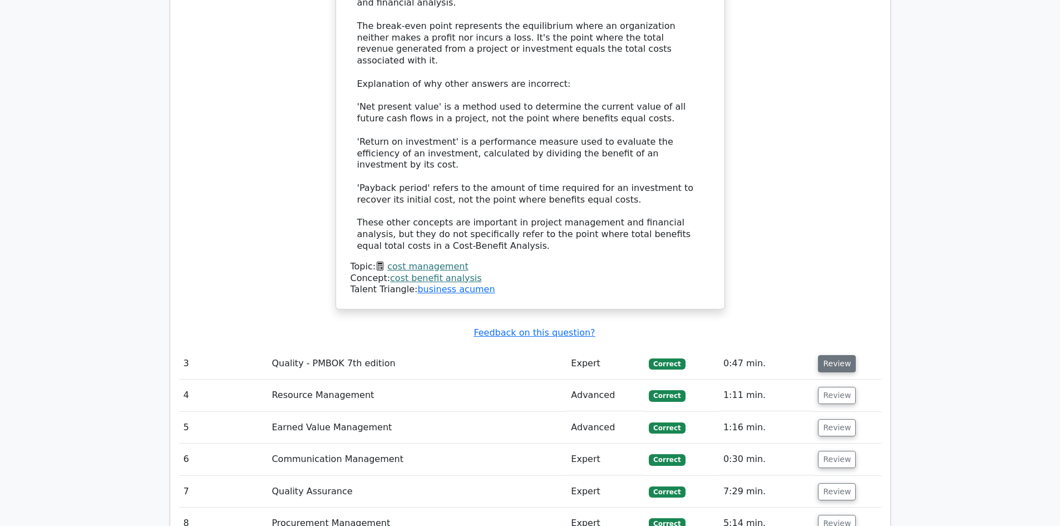
click at [818, 355] on button "Review" at bounding box center [837, 363] width 38 height 17
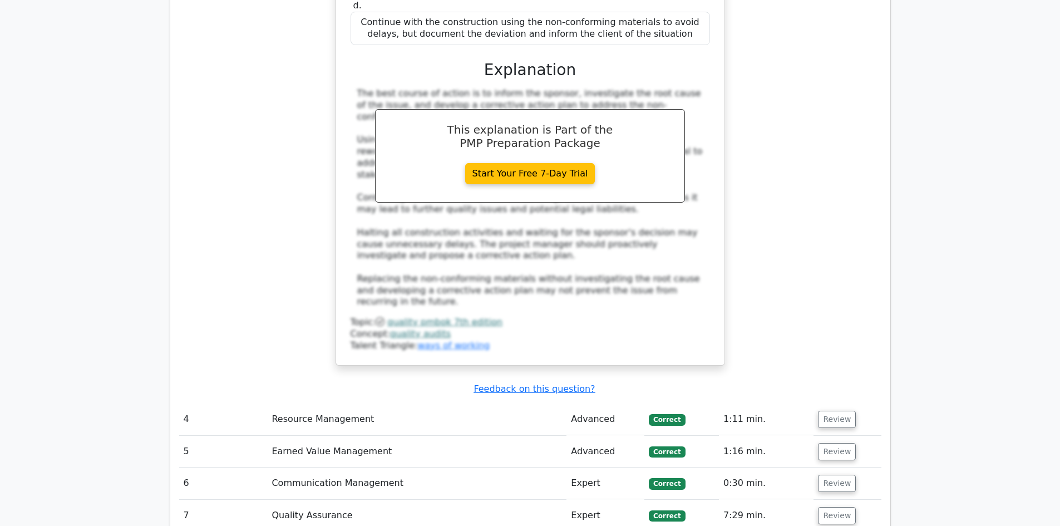
scroll to position [2881, 0]
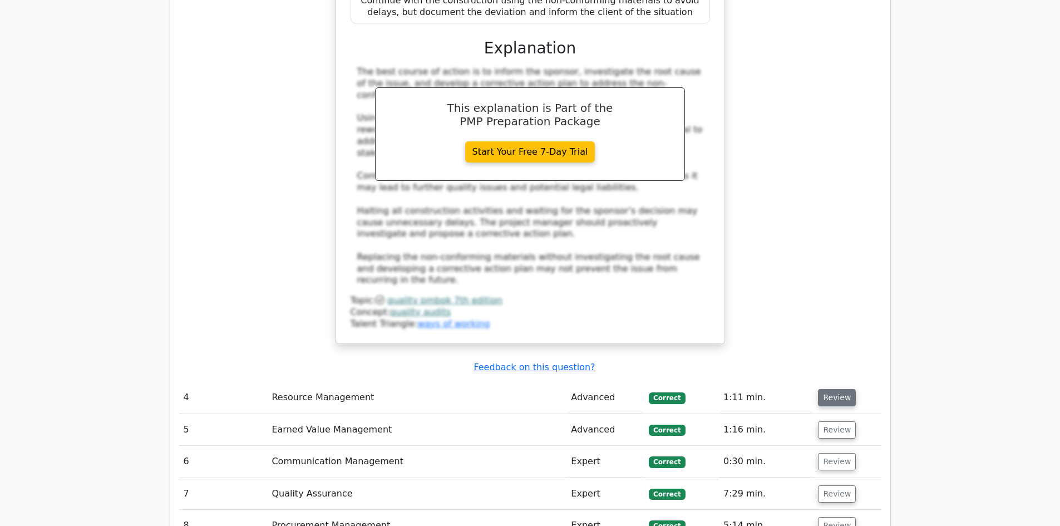
click at [844, 389] on button "Review" at bounding box center [837, 397] width 38 height 17
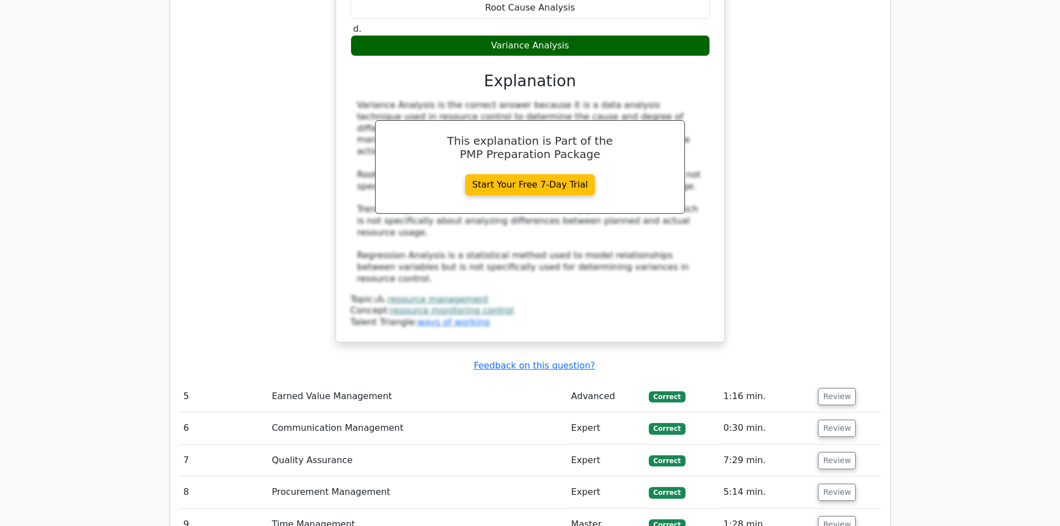
scroll to position [3509, 0]
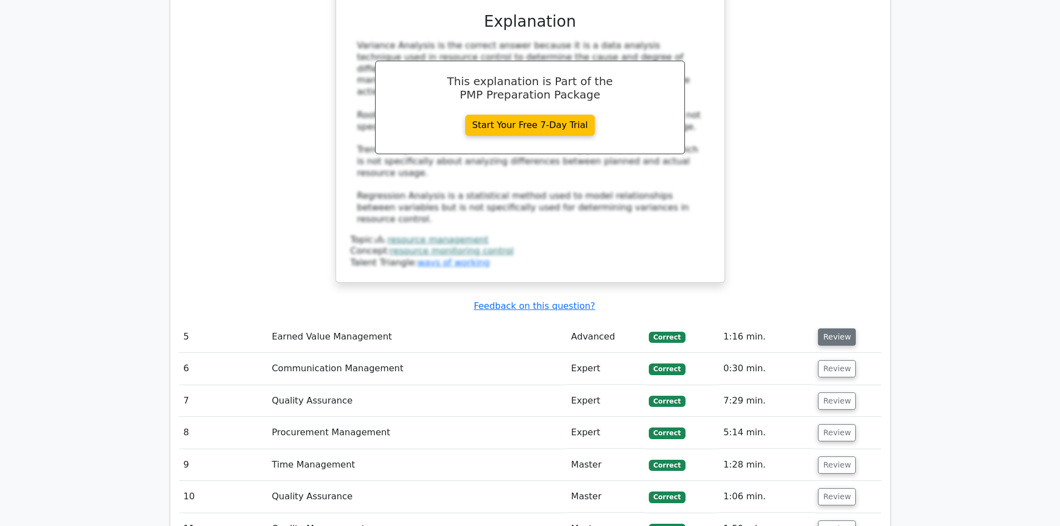
click at [824, 328] on button "Review" at bounding box center [837, 336] width 38 height 17
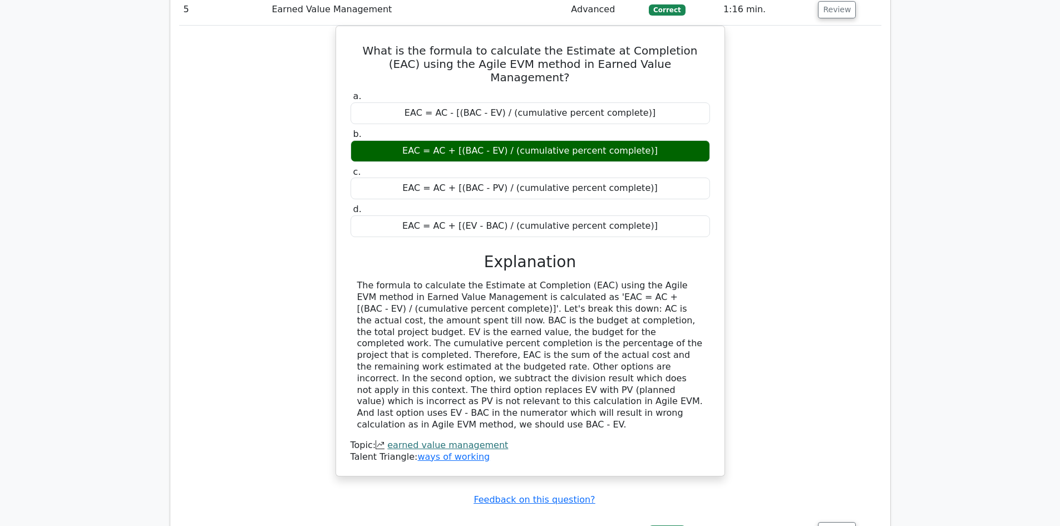
scroll to position [3851, 0]
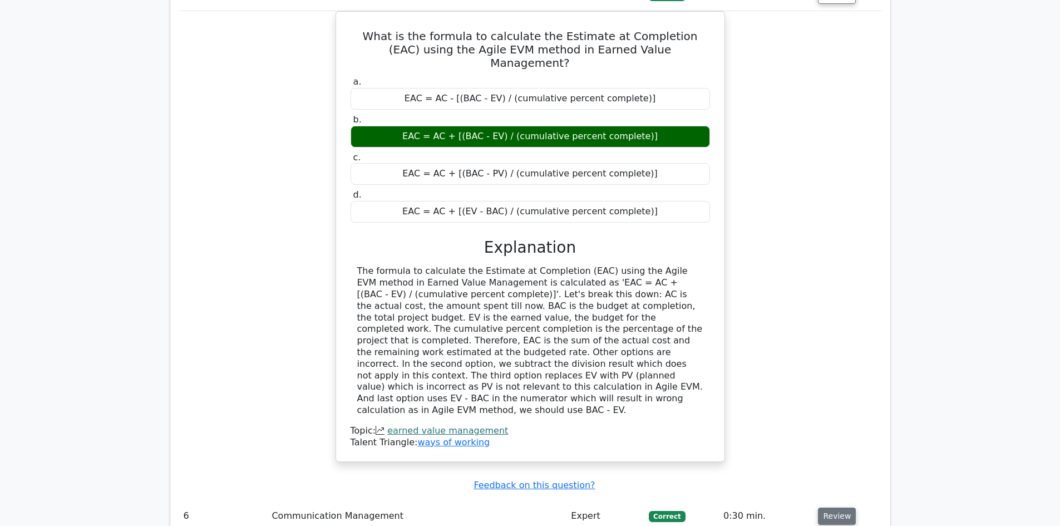
click at [839, 508] on button "Review" at bounding box center [837, 516] width 38 height 17
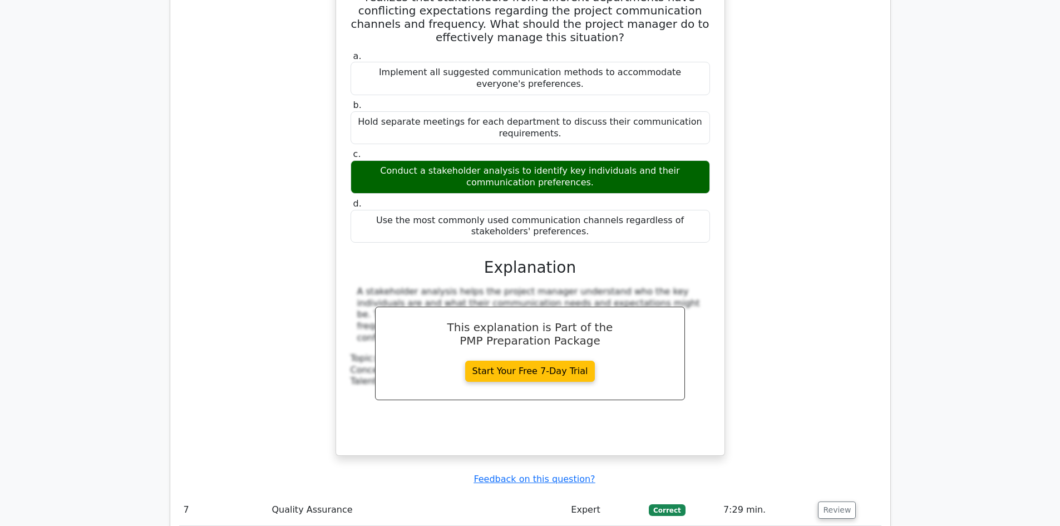
scroll to position [4440, 0]
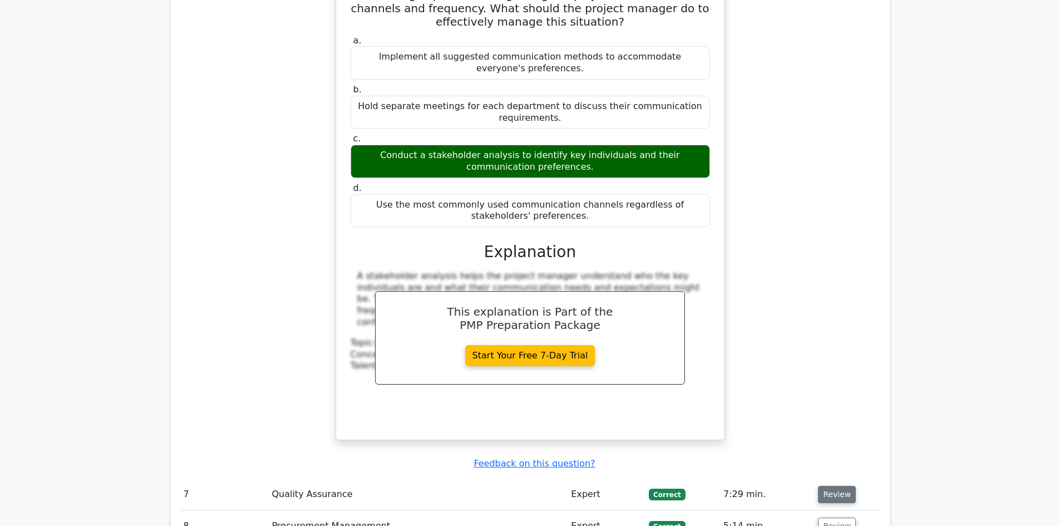
click at [843, 486] on button "Review" at bounding box center [837, 494] width 38 height 17
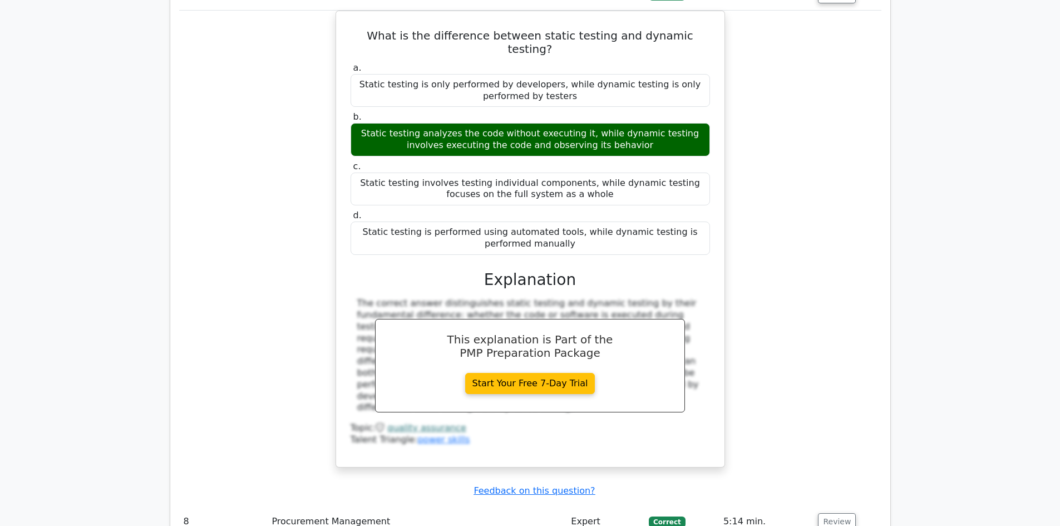
scroll to position [4950, 0]
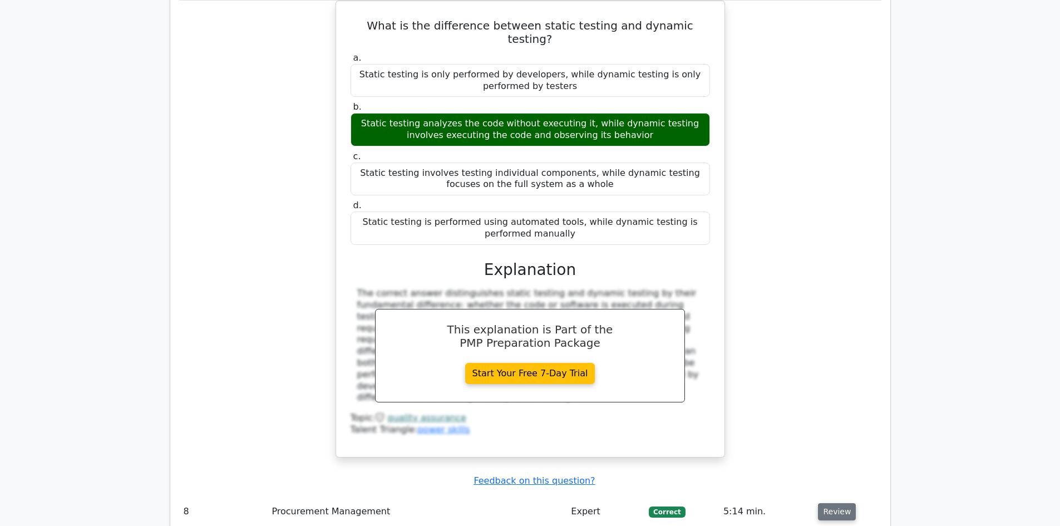
click at [825, 503] on button "Review" at bounding box center [837, 511] width 38 height 17
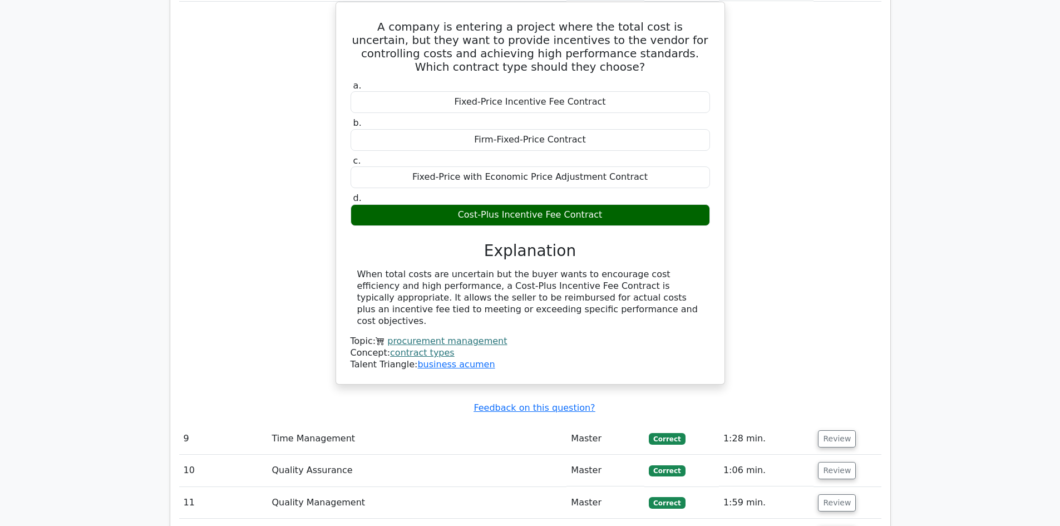
scroll to position [5581, 0]
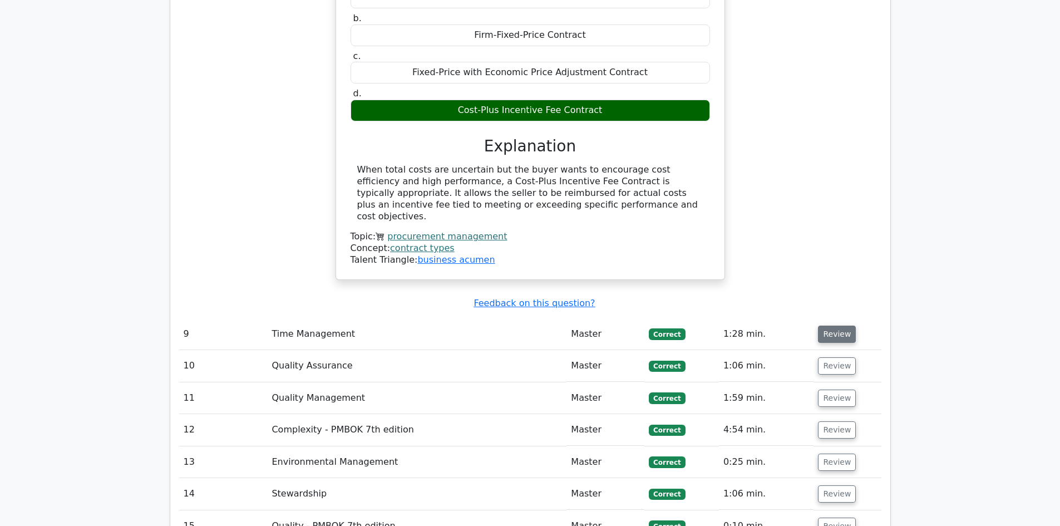
click at [828, 326] on button "Review" at bounding box center [837, 334] width 38 height 17
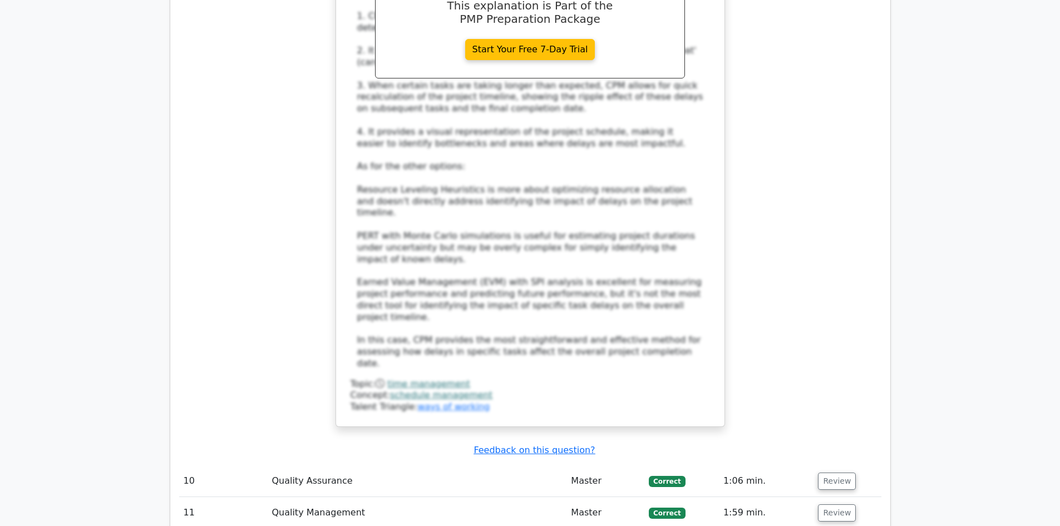
scroll to position [6282, 0]
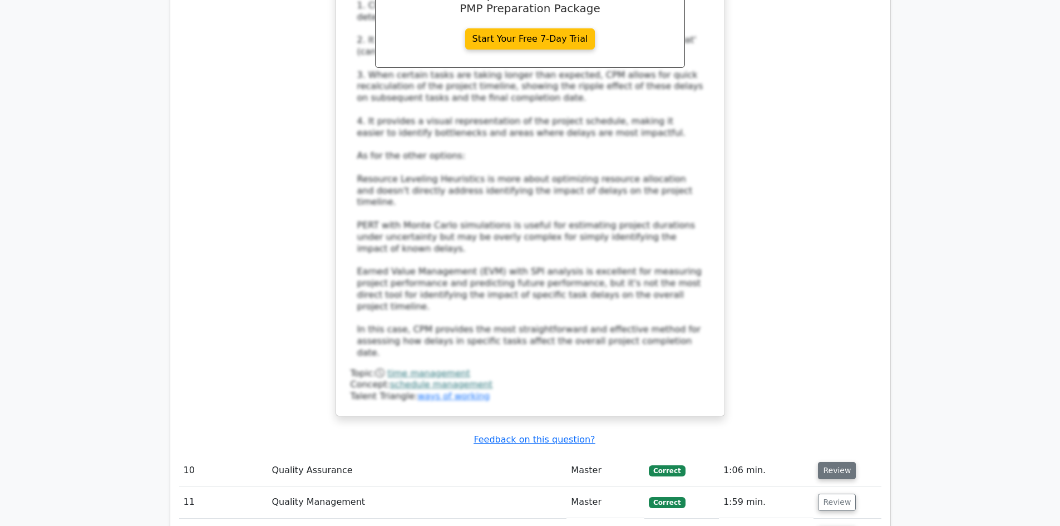
click at [818, 462] on button "Review" at bounding box center [837, 470] width 38 height 17
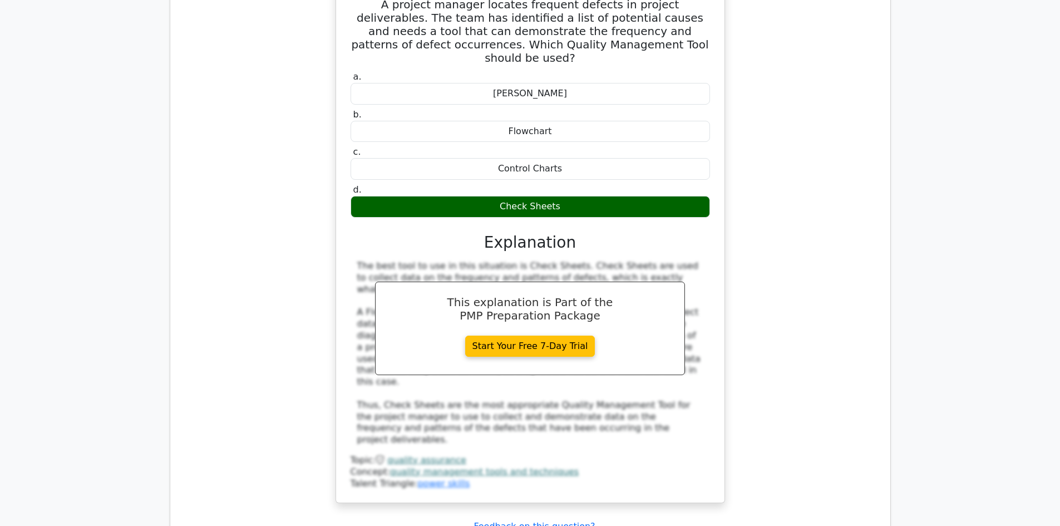
scroll to position [6844, 0]
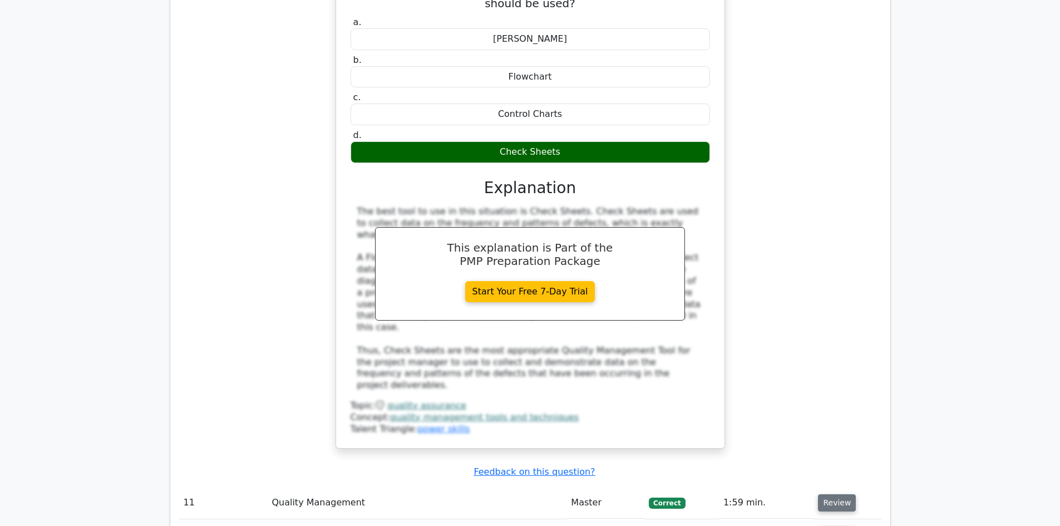
click at [843, 494] on button "Review" at bounding box center [837, 502] width 38 height 17
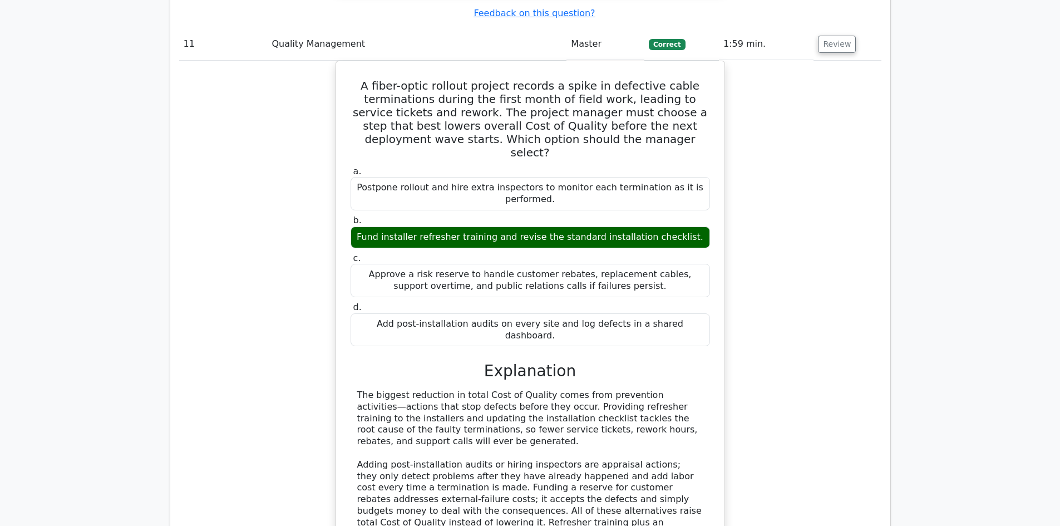
scroll to position [7388, 0]
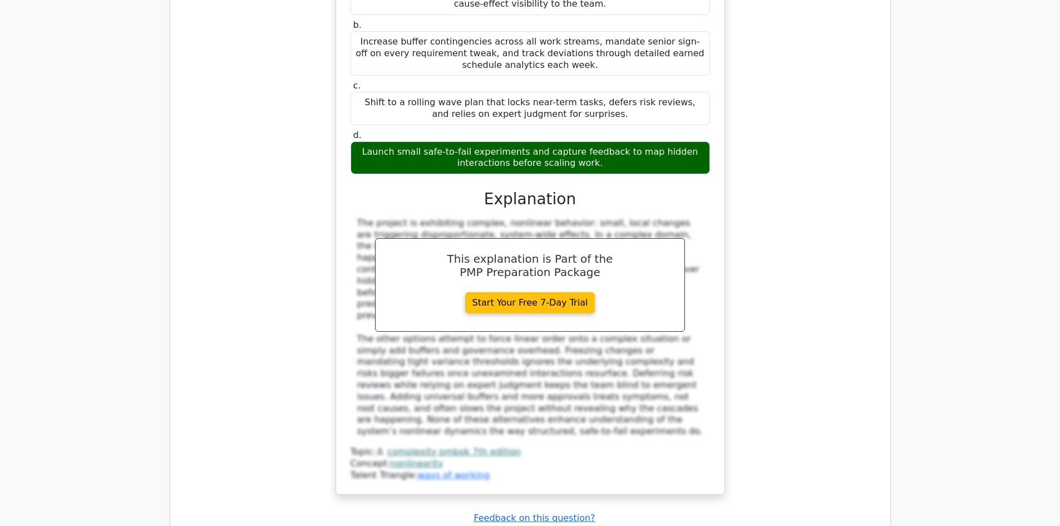
scroll to position [8153, 0]
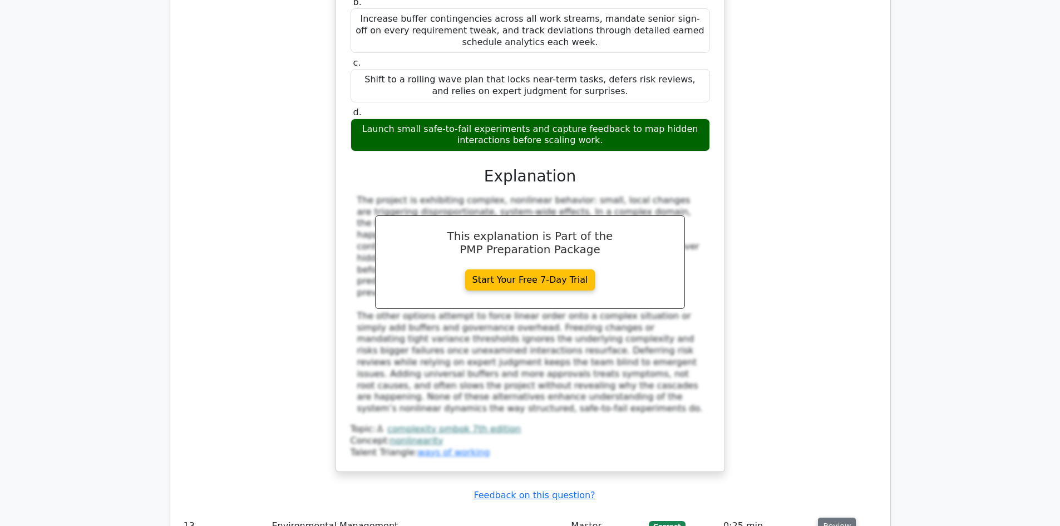
click at [826, 518] on button "Review" at bounding box center [837, 526] width 38 height 17
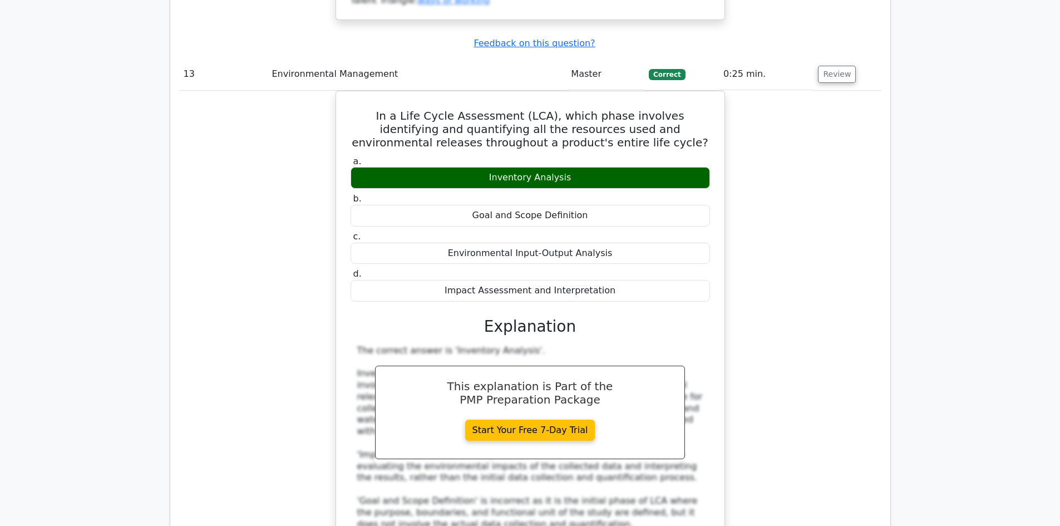
scroll to position [8671, 0]
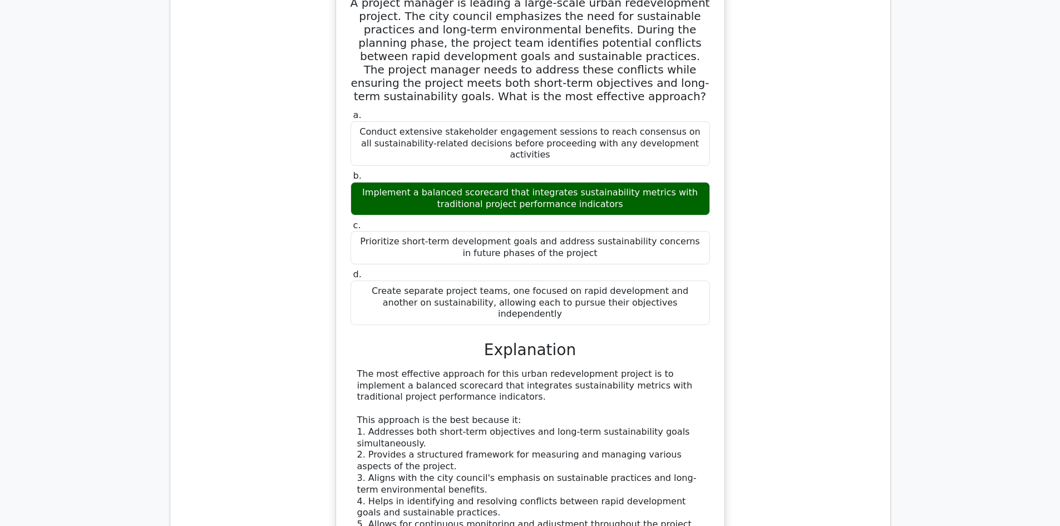
scroll to position [9460, 0]
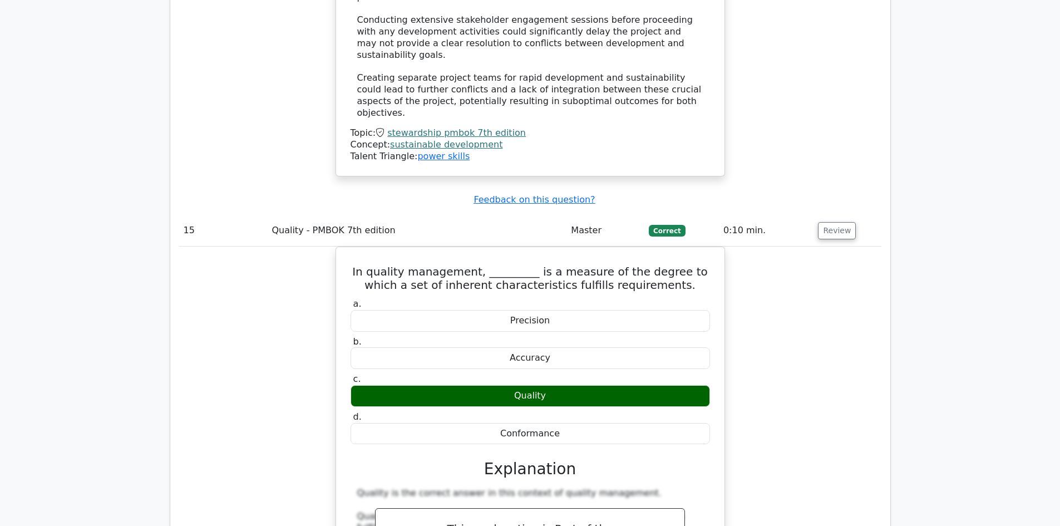
scroll to position [9978, 0]
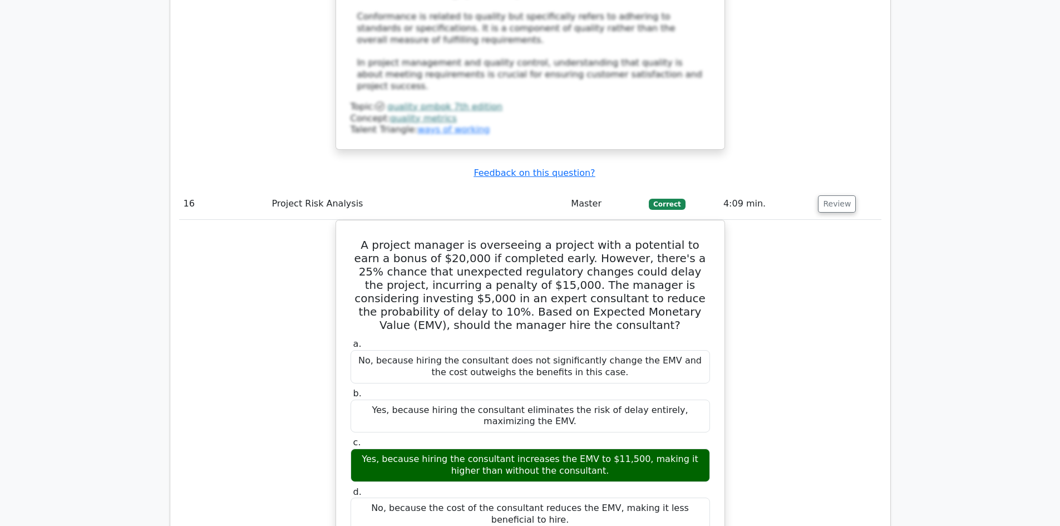
scroll to position [10681, 0]
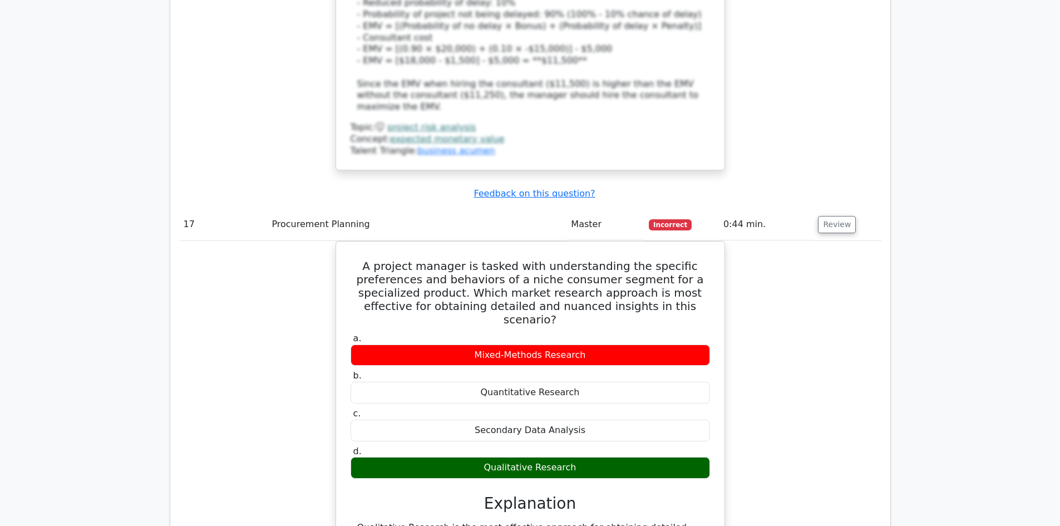
scroll to position [11347, 0]
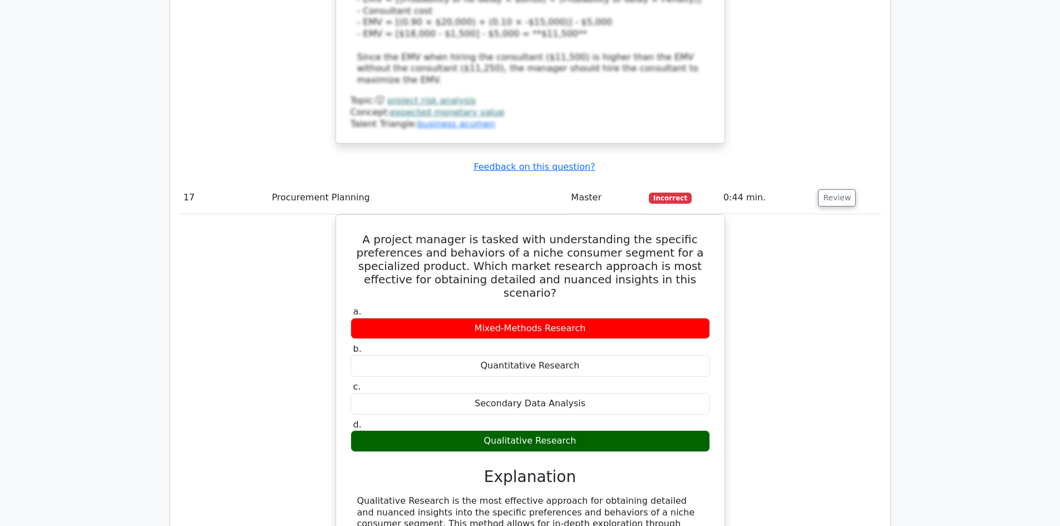
scroll to position [11807, 0]
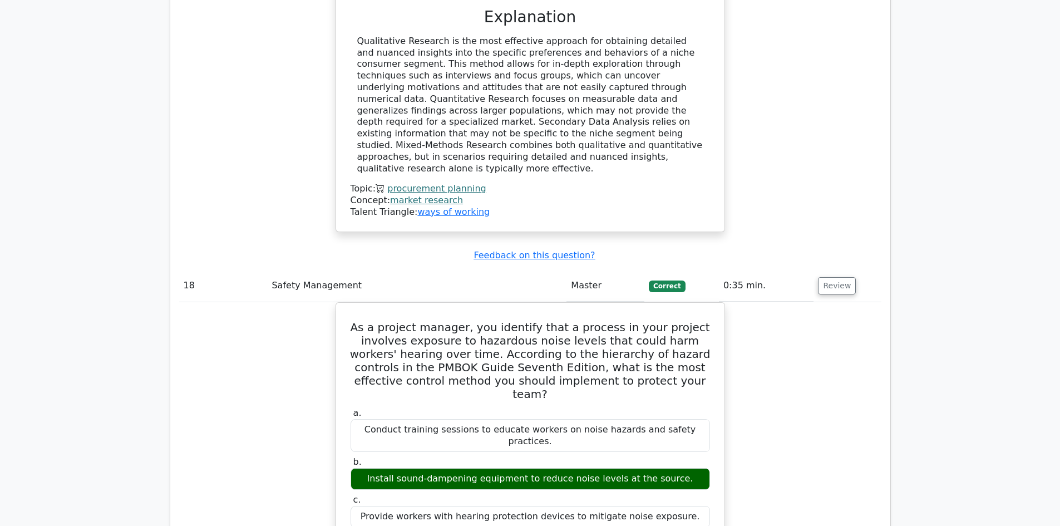
scroll to position [12266, 0]
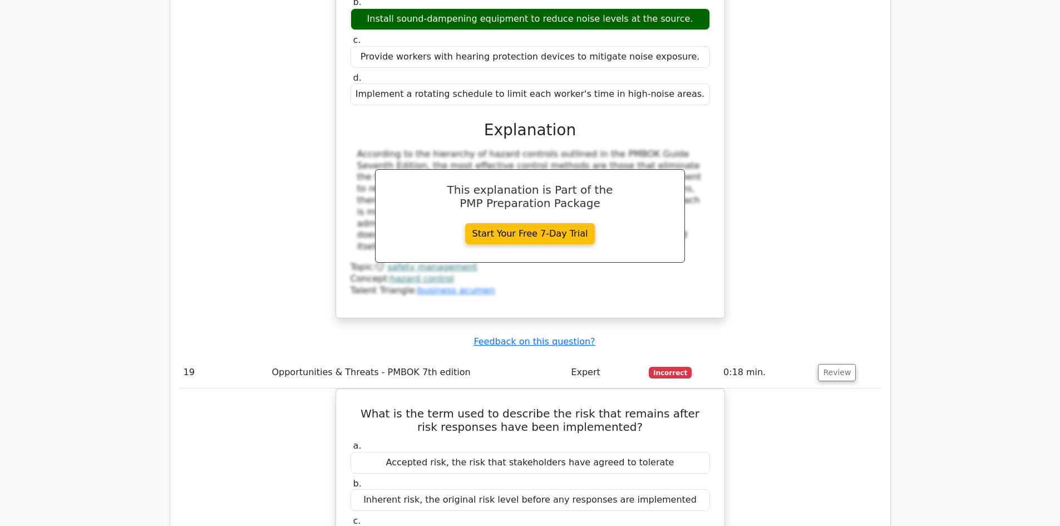
scroll to position [12726, 0]
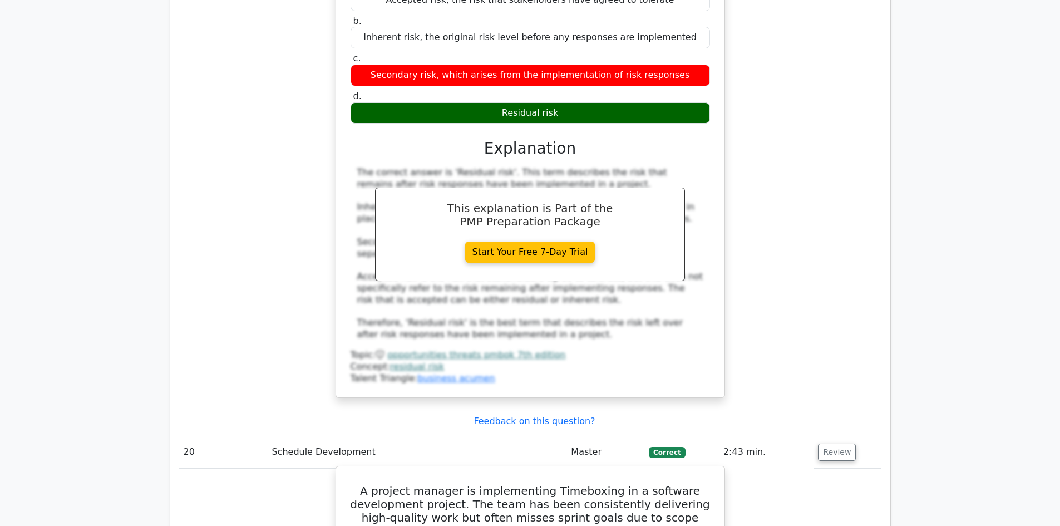
drag, startPoint x: 455, startPoint y: 307, endPoint x: 466, endPoint y: 328, distance: 23.2
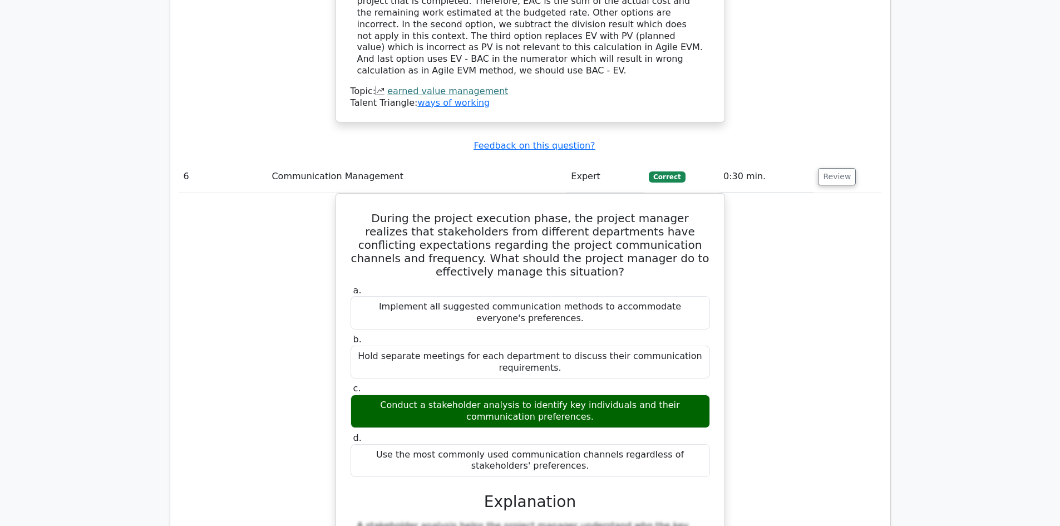
scroll to position [0, 0]
